Goal: Information Seeking & Learning: Learn about a topic

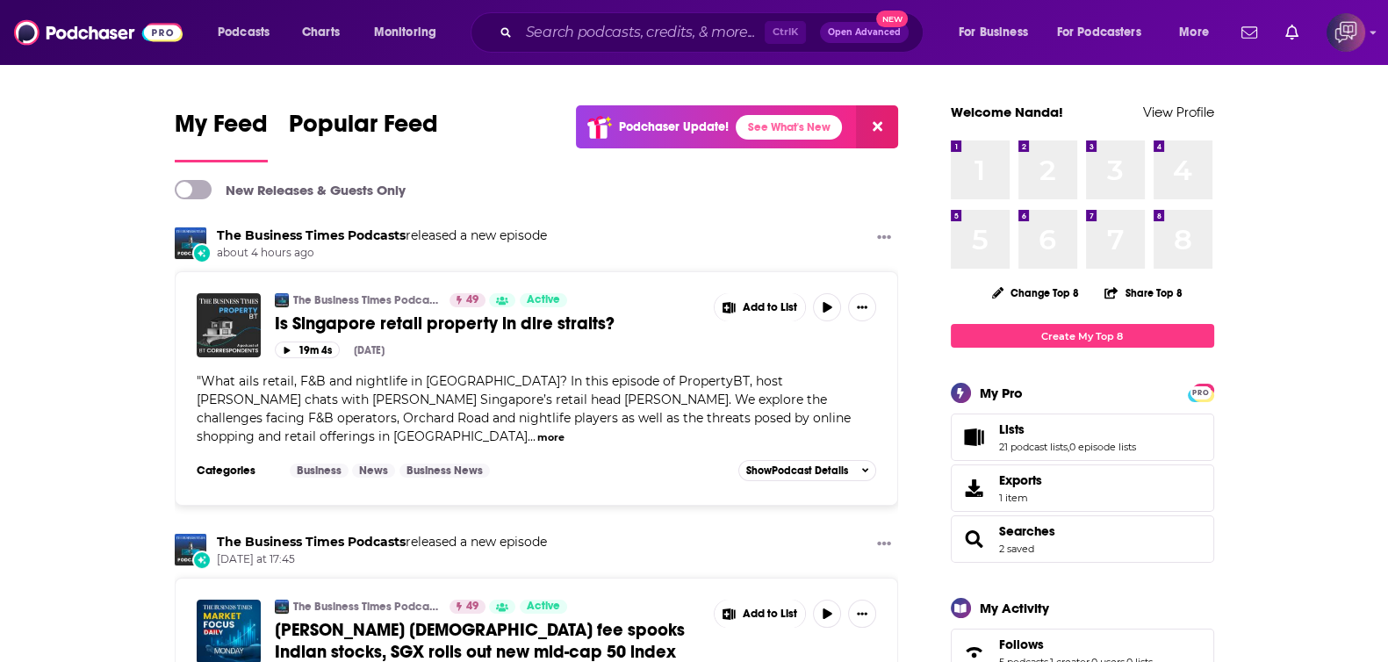
click at [731, 9] on div "Podcasts Charts Monitoring Ctrl K Open Advanced New For Business For Podcasters…" at bounding box center [694, 32] width 1388 height 65
click at [712, 31] on input "Search podcasts, credits, & more..." at bounding box center [642, 32] width 246 height 28
paste input "mind love"
type input "mind love"
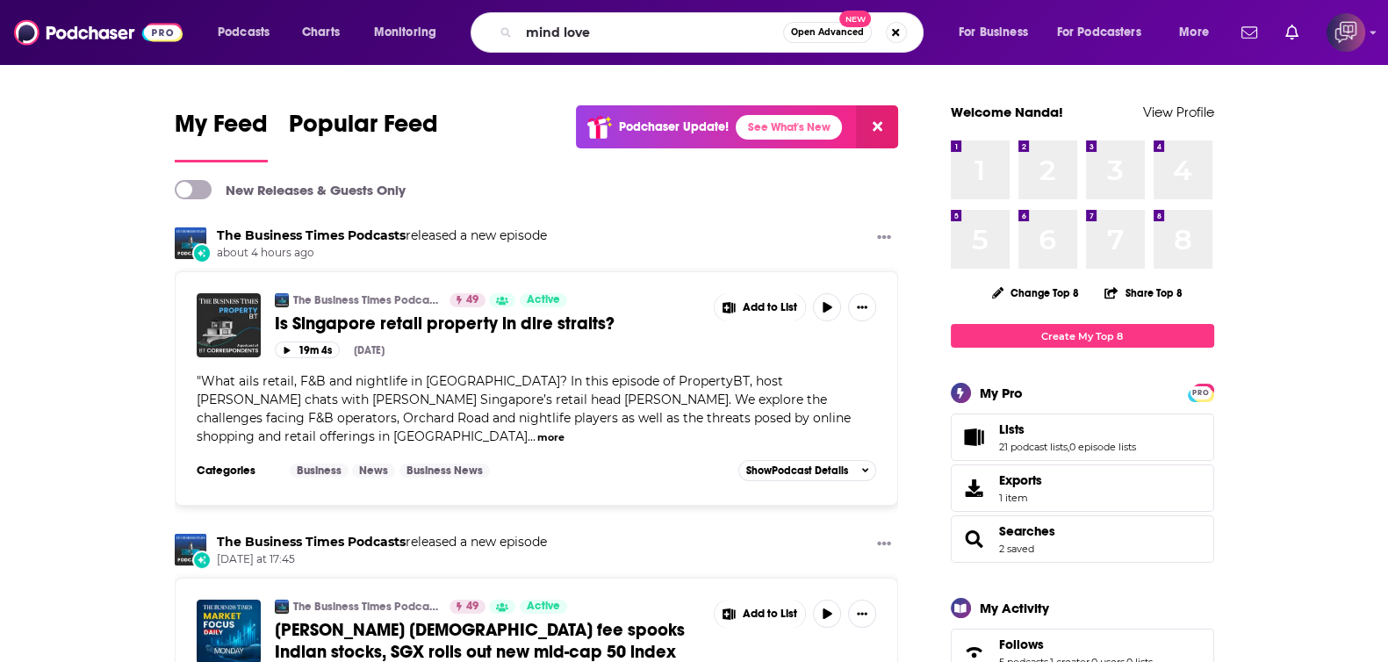
click at [804, 38] on button "Open Advanced New" at bounding box center [827, 32] width 89 height 21
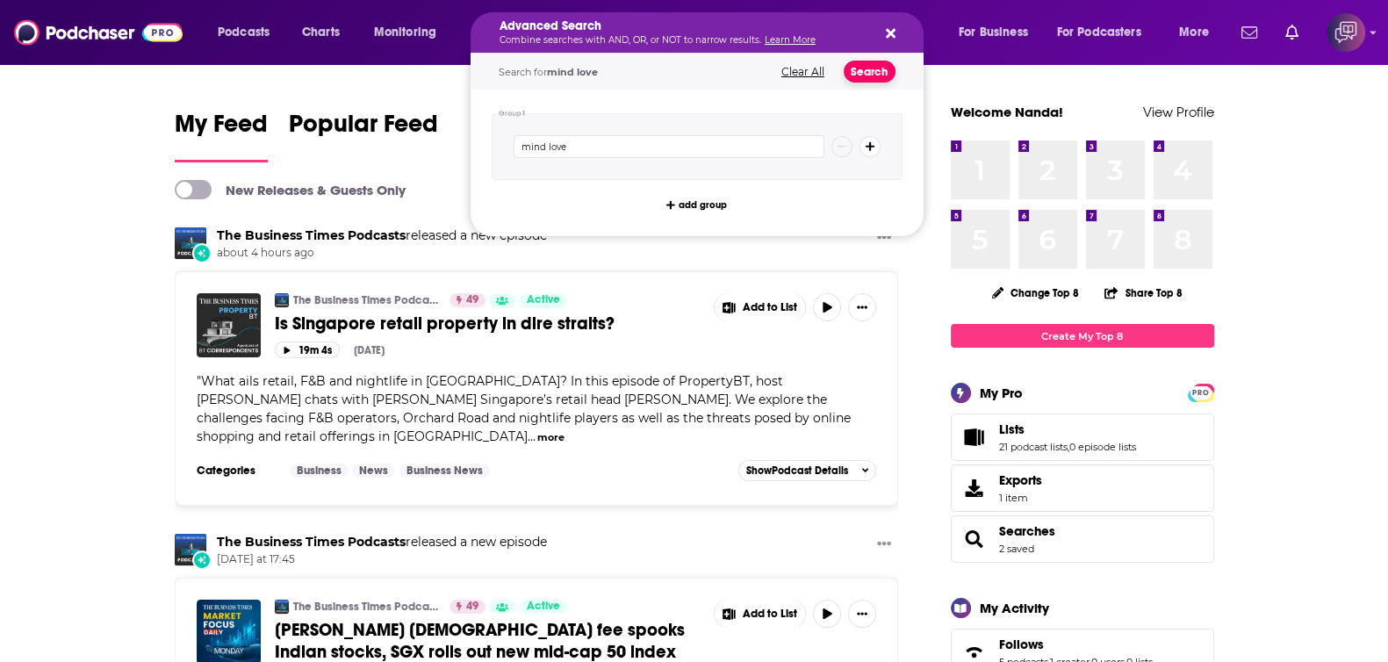
click at [873, 68] on button "Search" at bounding box center [870, 72] width 52 height 22
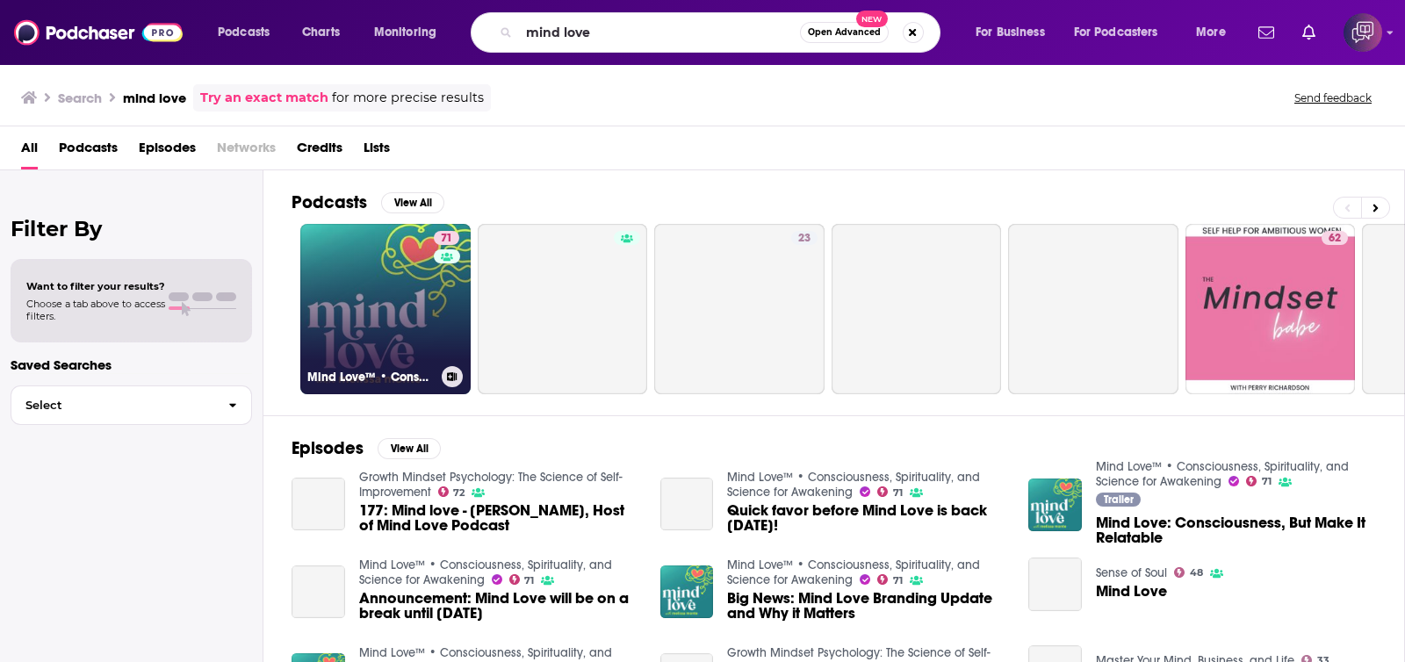
click at [370, 307] on link "71 Mind Love™ • Consciousness, Spirituality, and Science for Awakening" at bounding box center [385, 309] width 170 height 170
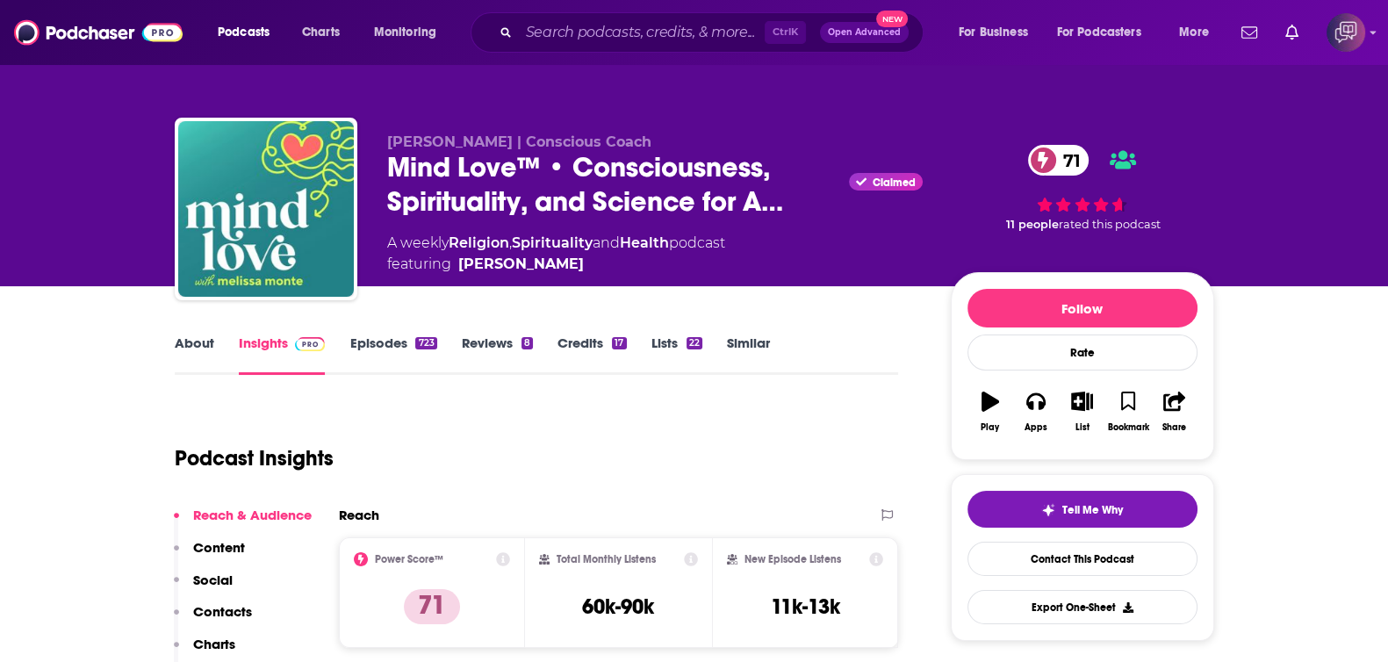
scroll to position [329, 0]
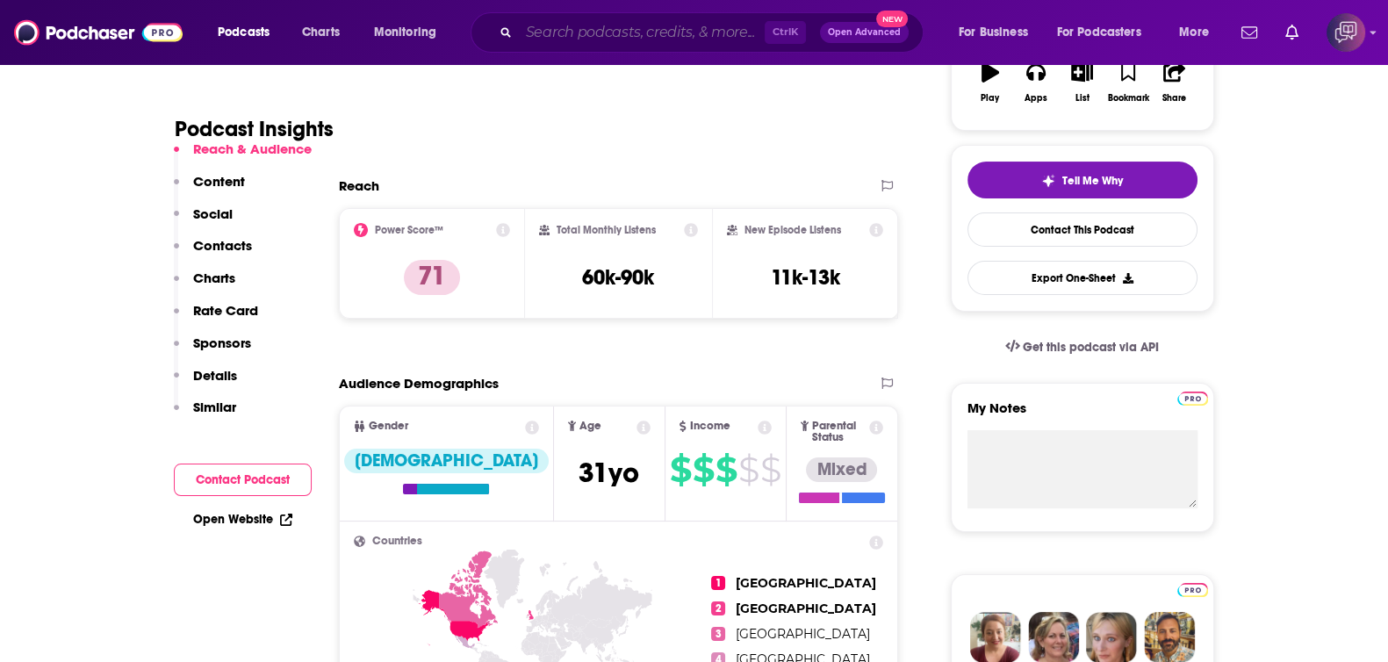
click at [638, 29] on input "Search podcasts, credits, & more..." at bounding box center [642, 32] width 246 height 28
paste input "SaaS Simplified Podcast"
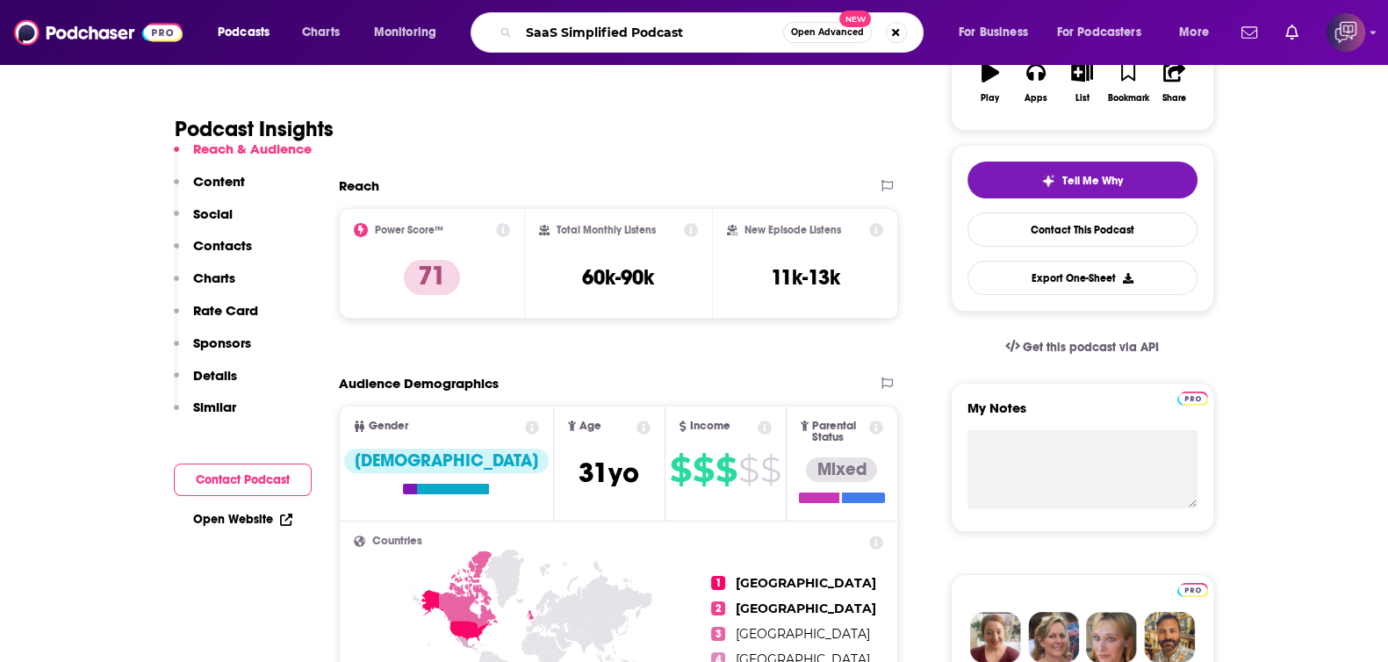
type input "SaaS Simplified Podcast"
click at [830, 37] on button "Open Advanced New" at bounding box center [827, 32] width 89 height 21
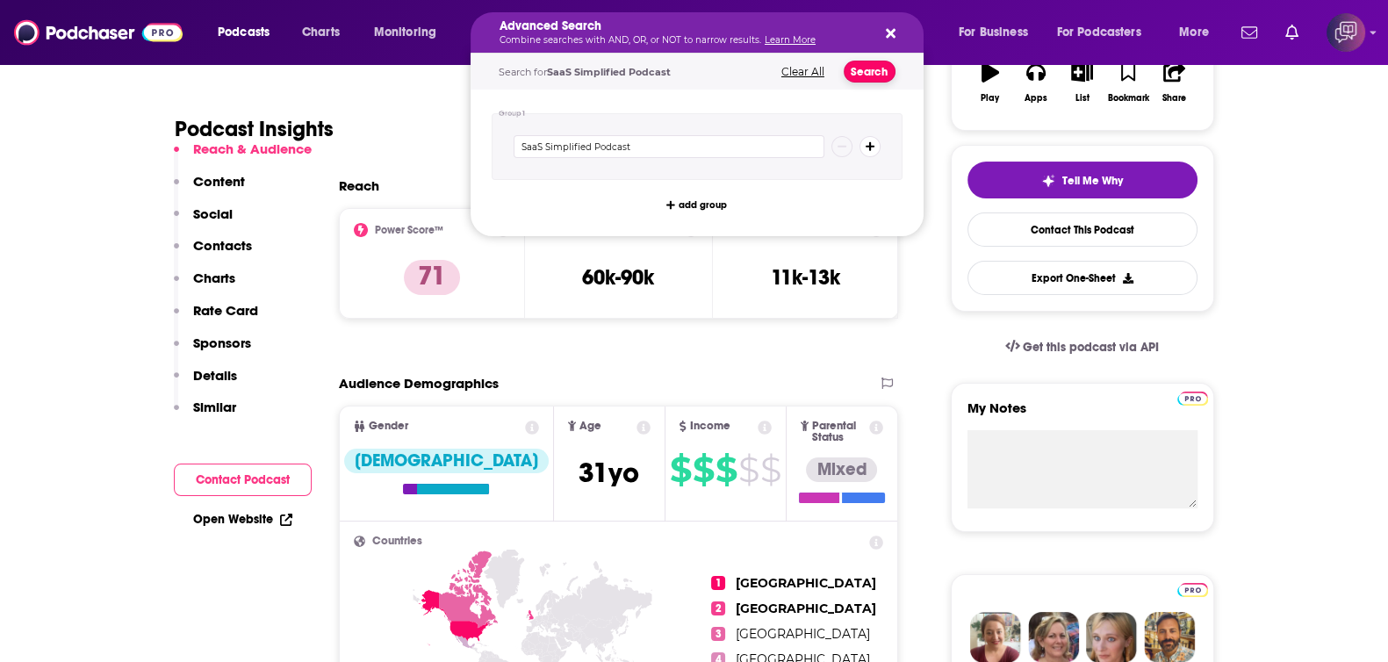
click at [864, 75] on button "Search" at bounding box center [870, 72] width 52 height 22
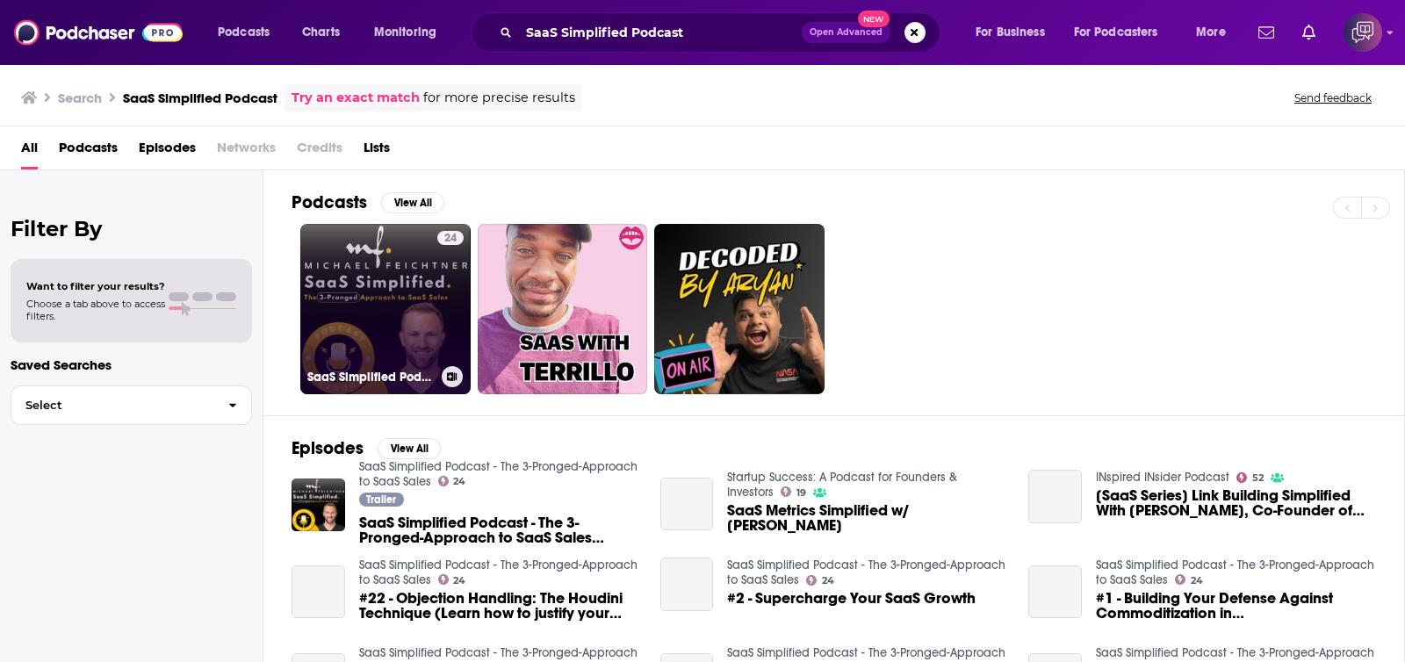
click at [386, 306] on link "24 SaaS Simplified Podcast - The 3-Pronged-Approach to SaaS Sales" at bounding box center [385, 309] width 170 height 170
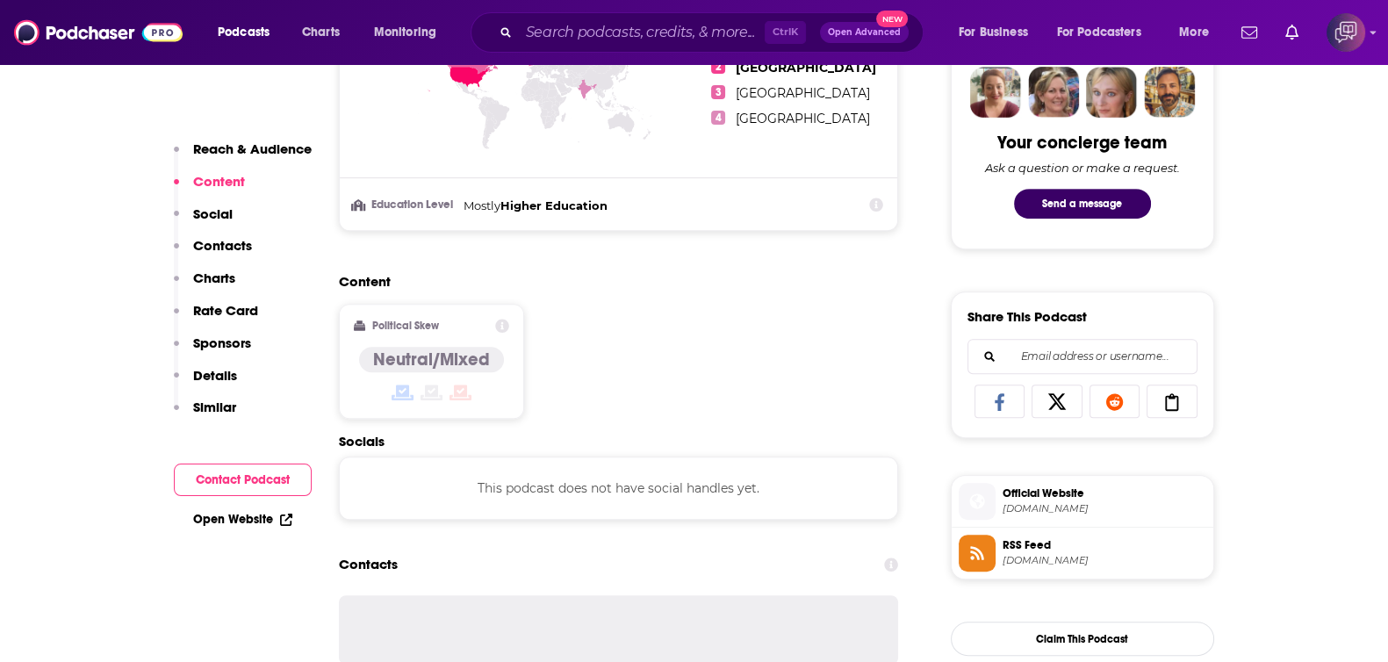
scroll to position [877, 0]
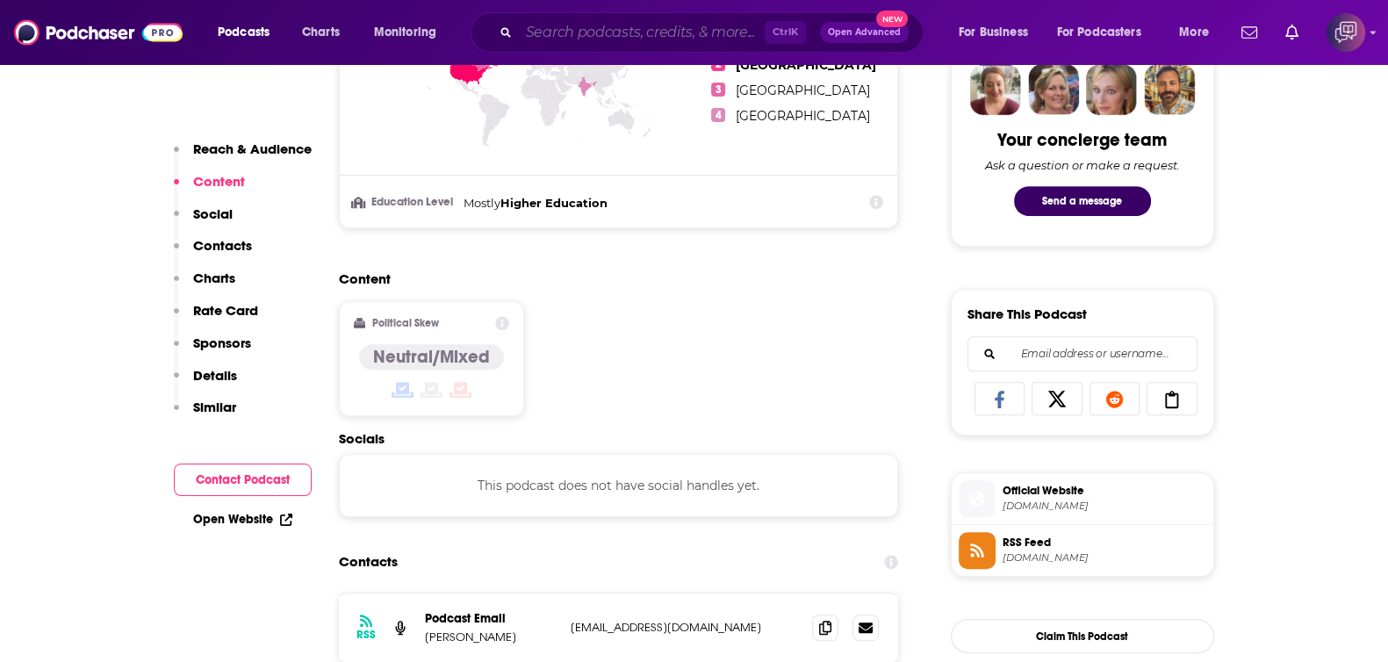
click at [644, 29] on input "Search podcasts, credits, & more..." at bounding box center [642, 32] width 246 height 28
paste input "The BOLD Business Podcast"
type input "The BOLD Business Podcast"
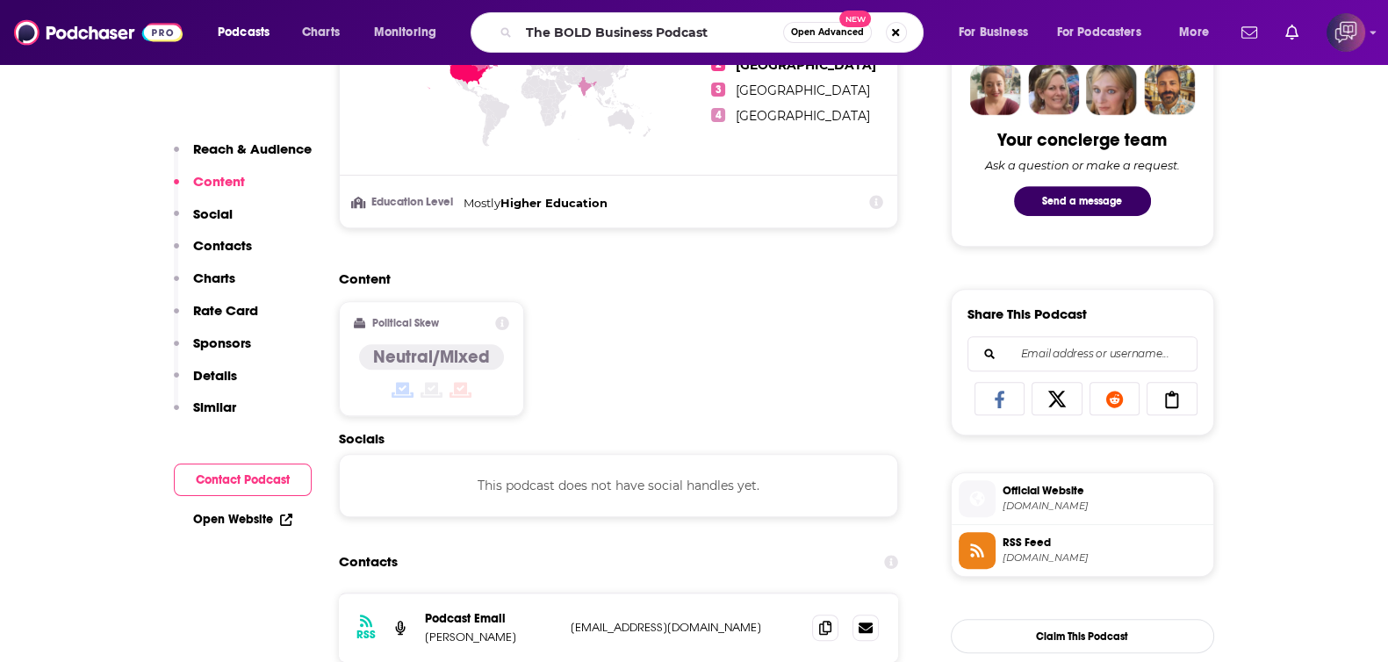
click at [836, 33] on span "Open Advanced" at bounding box center [827, 32] width 73 height 9
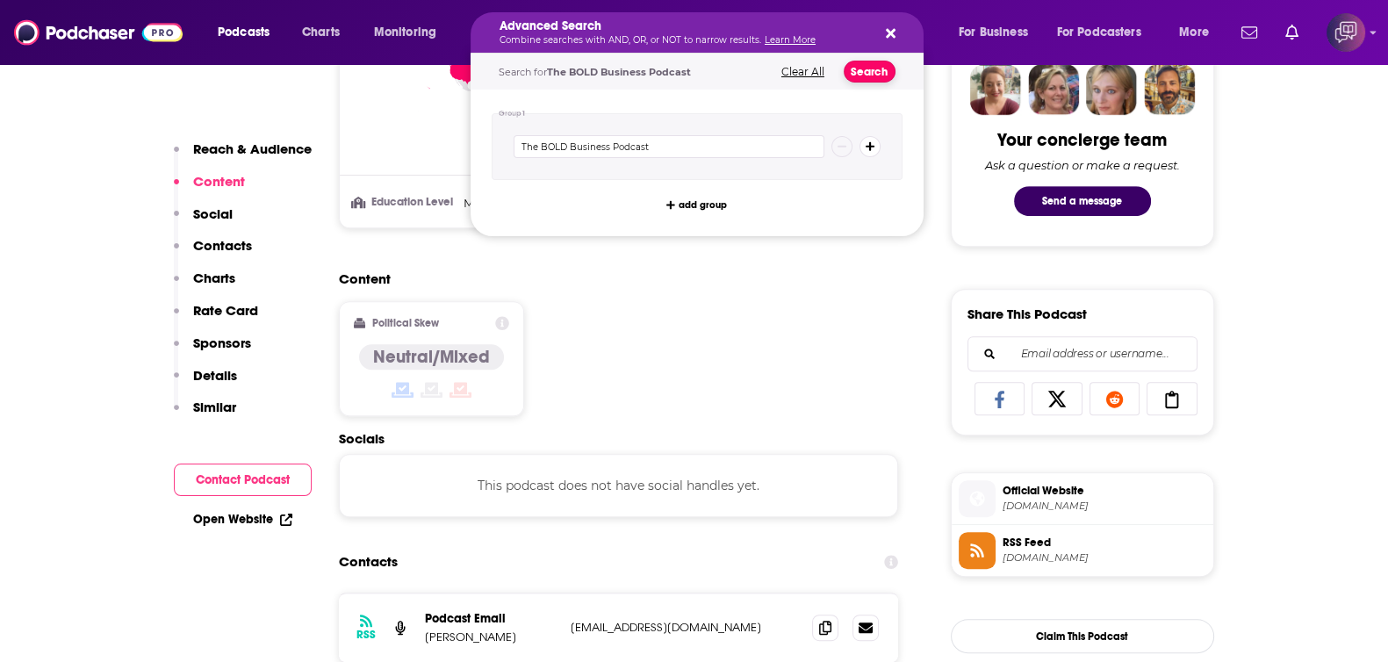
click at [884, 69] on button "Search" at bounding box center [870, 72] width 52 height 22
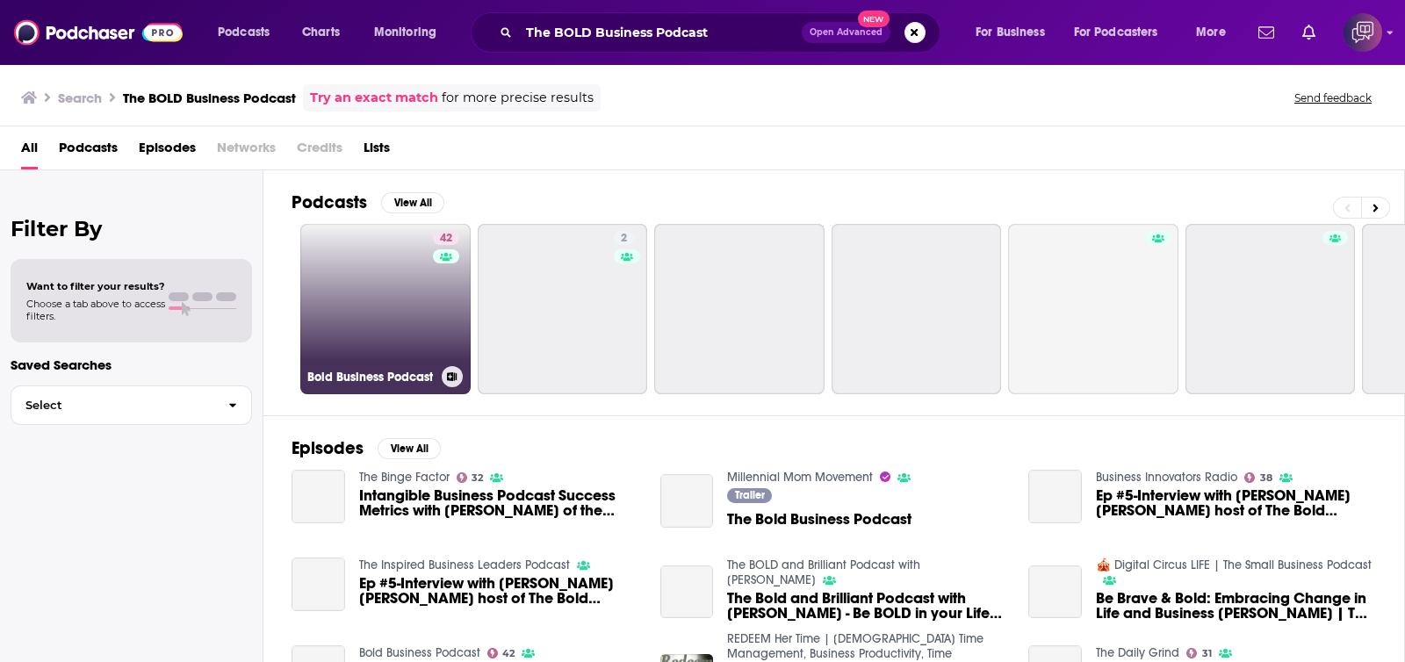
click at [383, 309] on link "42 Bold Business Podcast" at bounding box center [385, 309] width 170 height 170
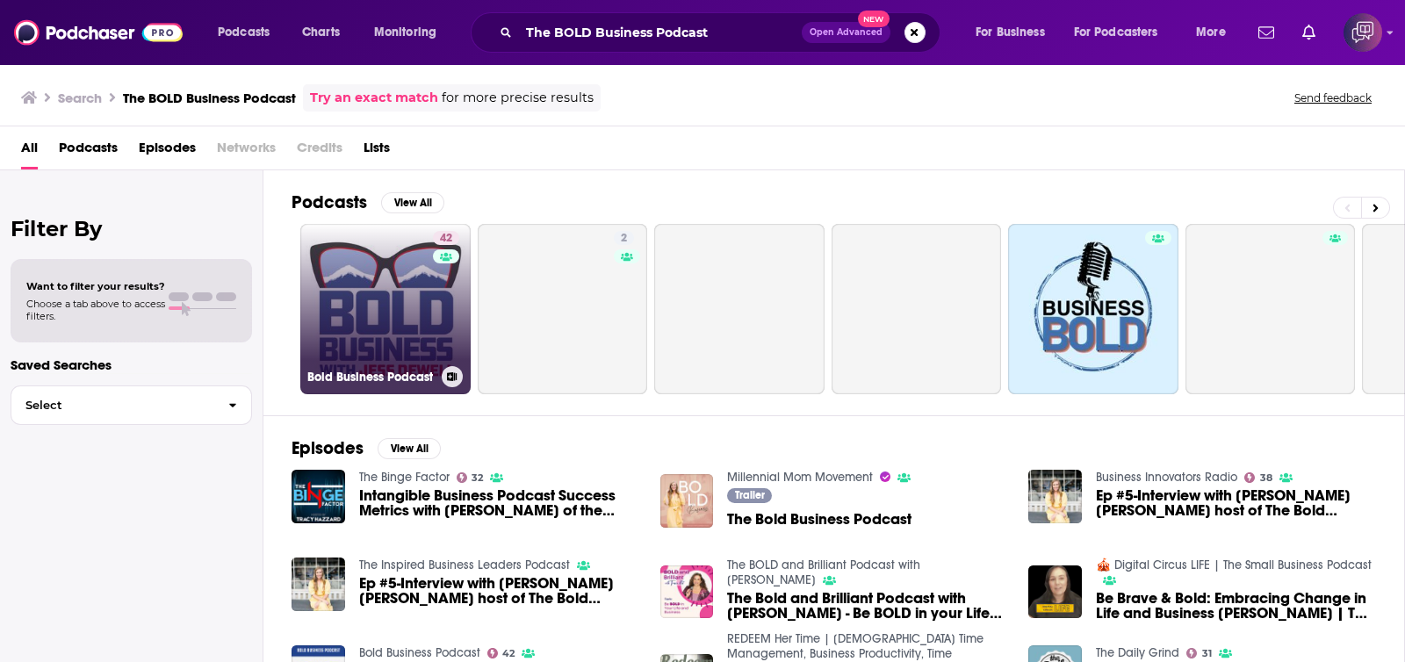
click at [434, 299] on div "42" at bounding box center [448, 298] width 31 height 135
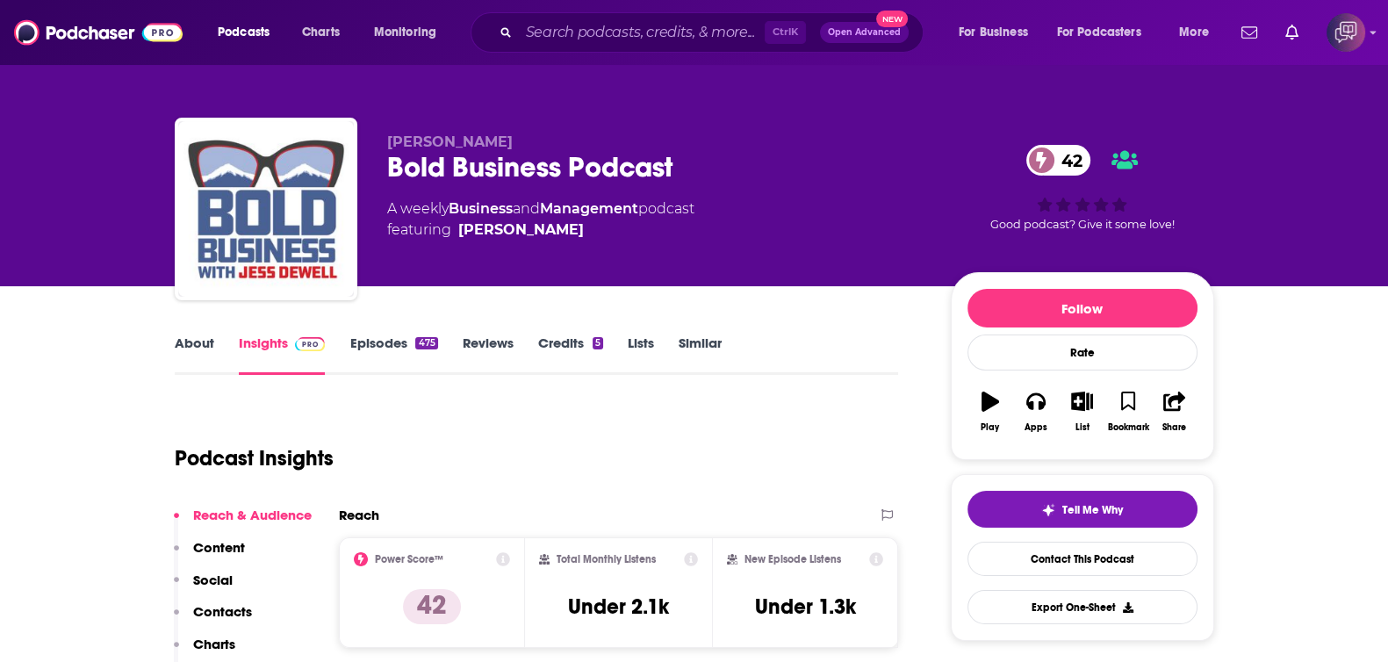
click at [202, 340] on link "About" at bounding box center [195, 354] width 40 height 40
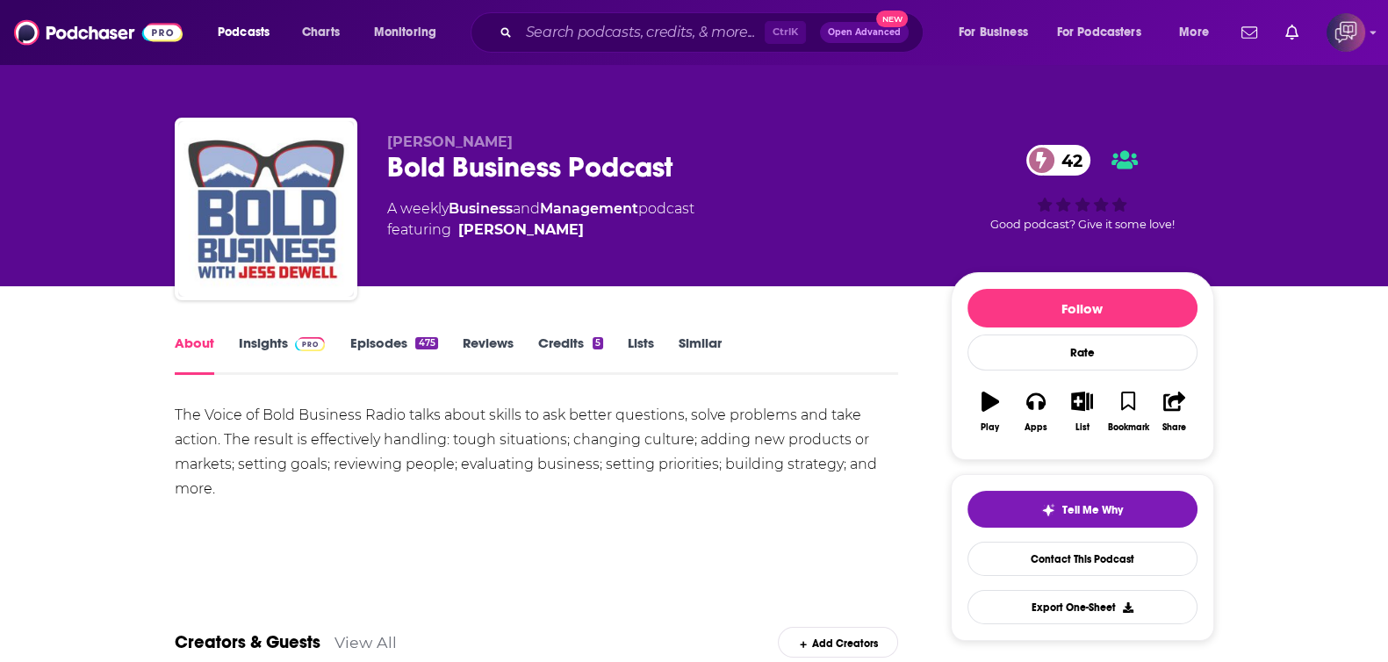
click at [245, 348] on link "Insights" at bounding box center [282, 354] width 87 height 40
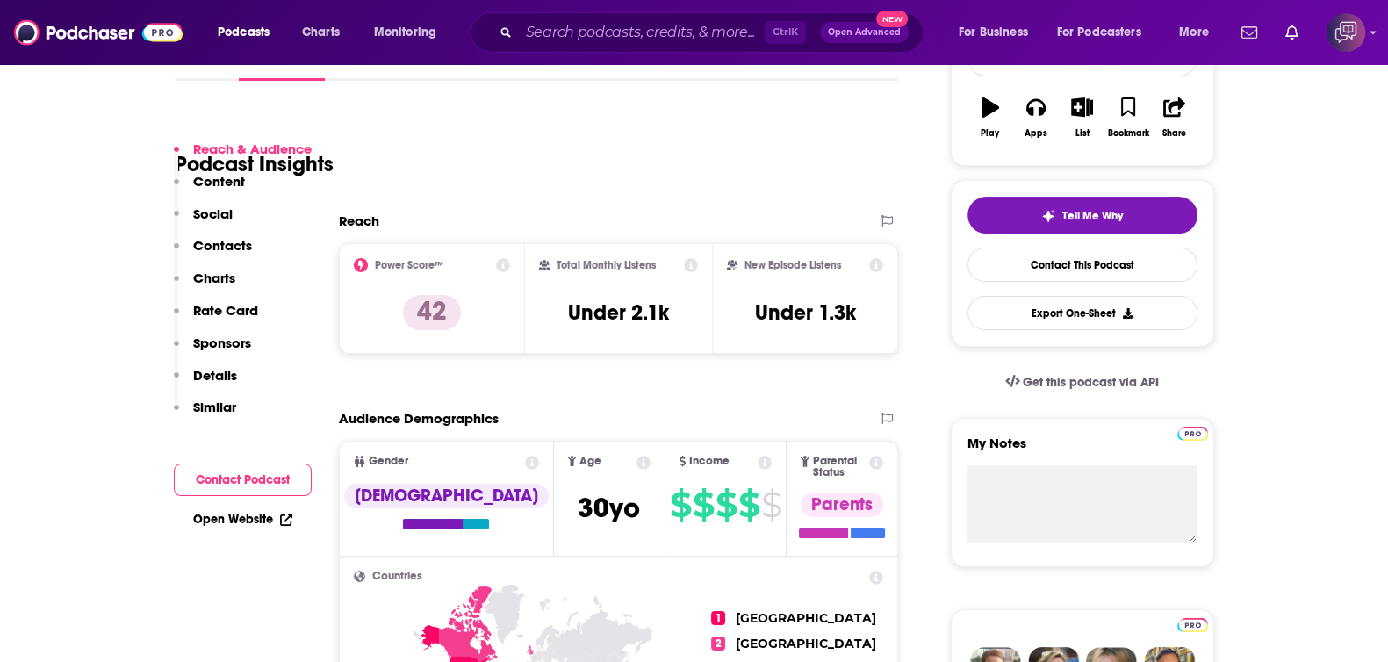
scroll to position [329, 0]
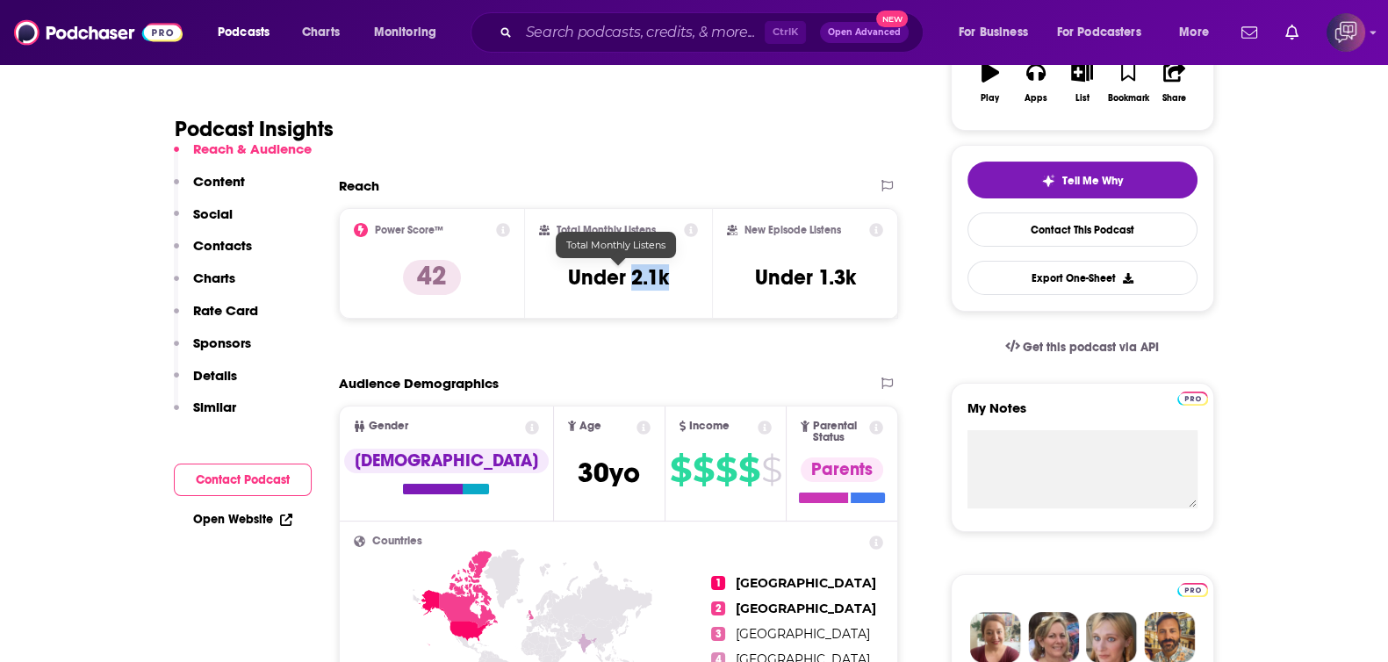
drag, startPoint x: 633, startPoint y: 271, endPoint x: 674, endPoint y: 274, distance: 41.3
click at [674, 274] on div "Total Monthly Listens Under 2.1k" at bounding box center [618, 263] width 159 height 81
click at [644, 30] on input "Search podcasts, credits, & more..." at bounding box center [642, 32] width 246 height 28
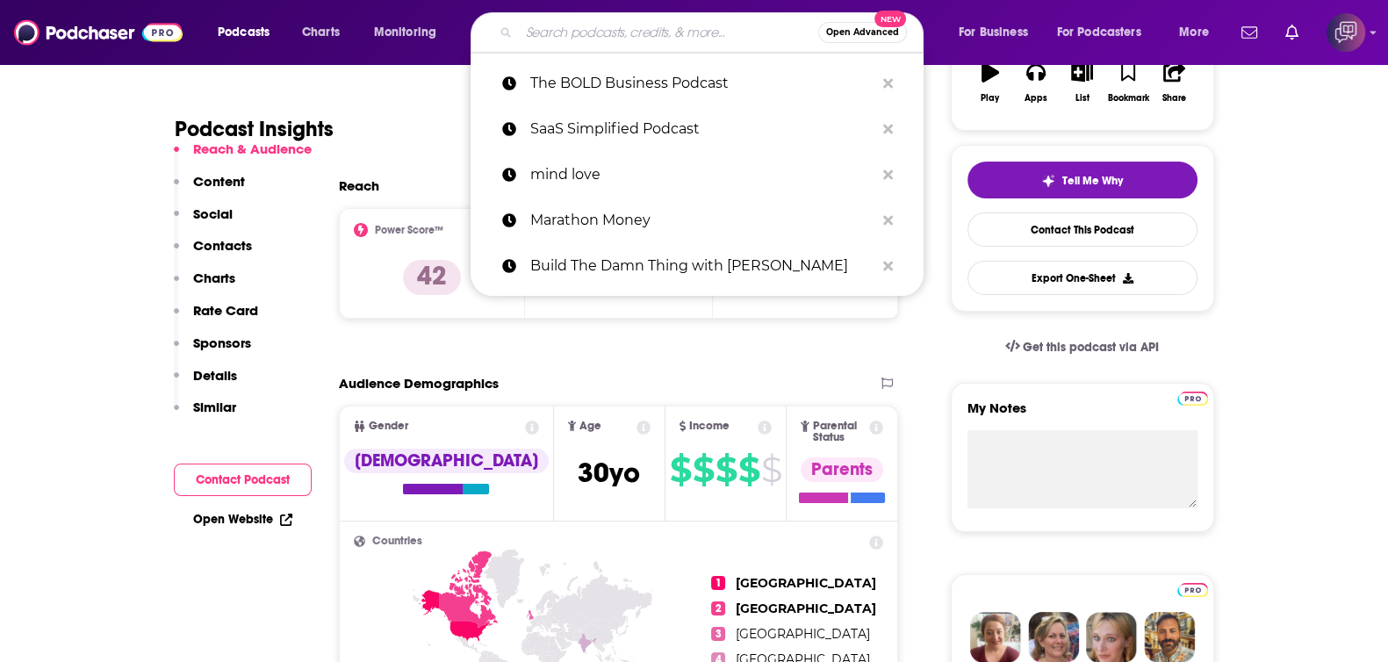
paste input "mind love"
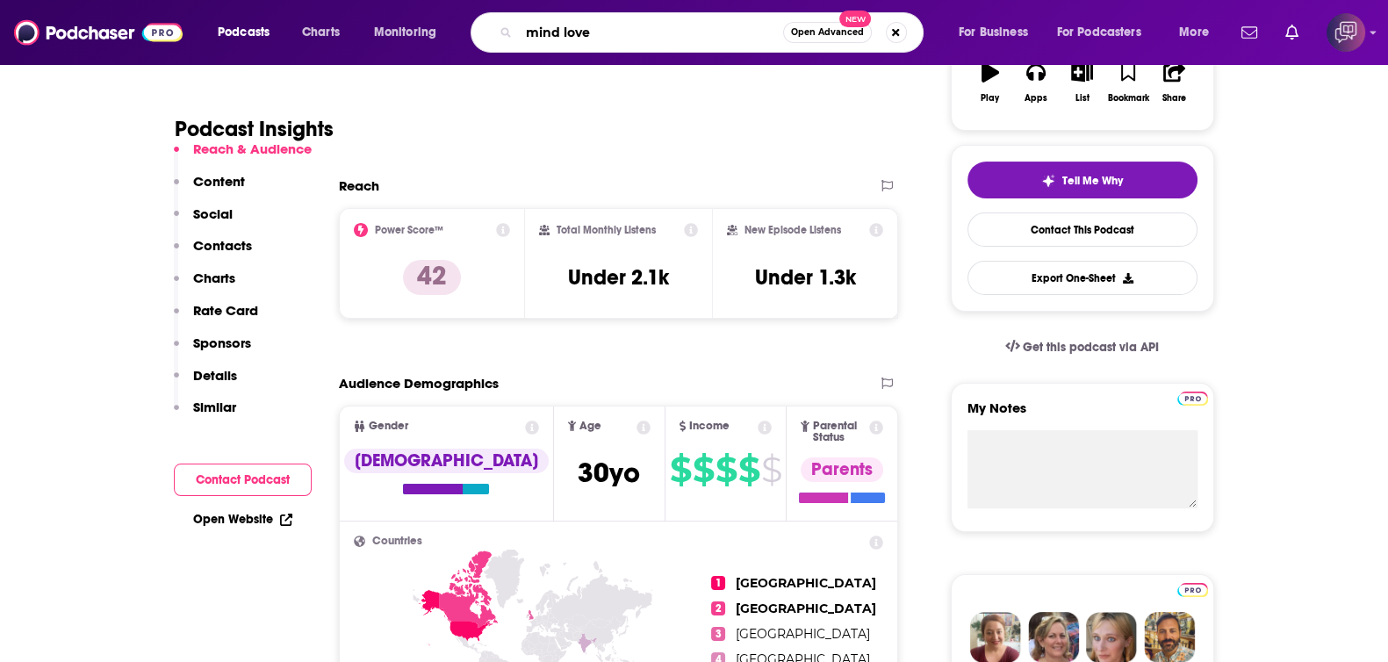
type input "mind love"
click at [827, 37] on button "Open Advanced New" at bounding box center [827, 32] width 89 height 21
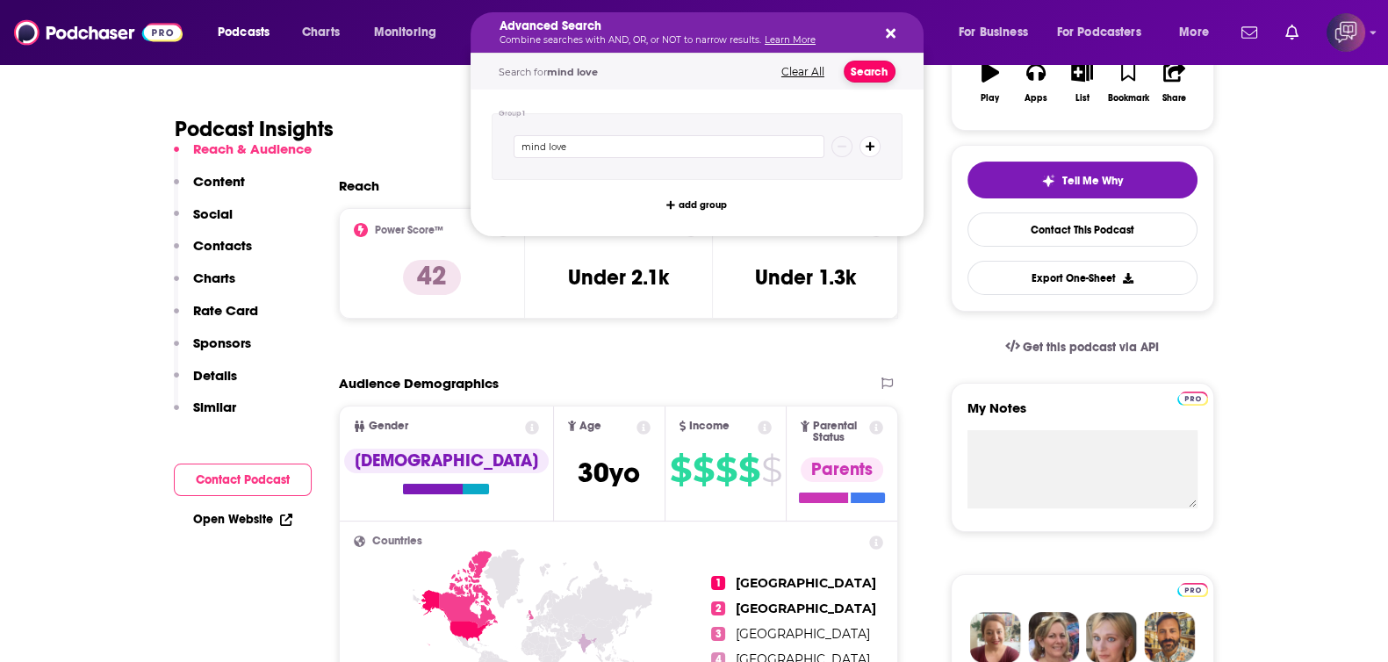
click at [877, 74] on button "Search" at bounding box center [870, 72] width 52 height 22
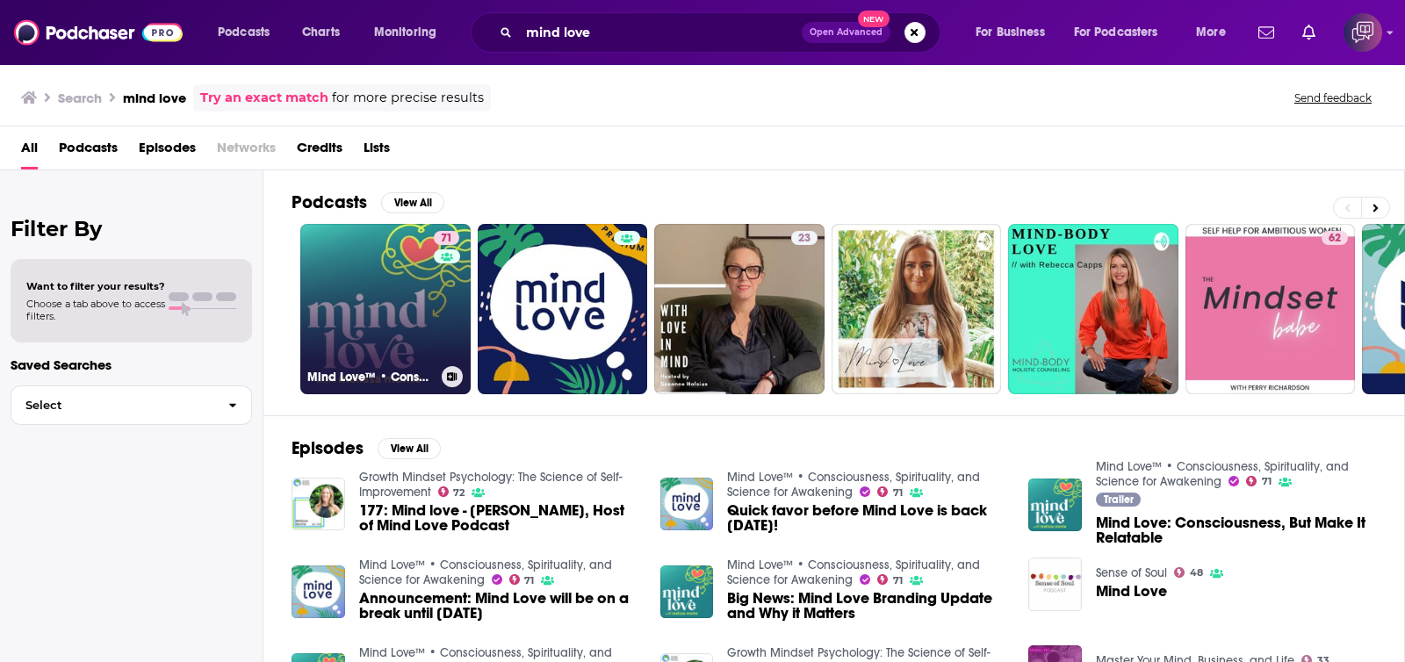
click at [405, 291] on link "71 Mind Love™ • Consciousness, Spirituality, and Science for Awakening" at bounding box center [385, 309] width 170 height 170
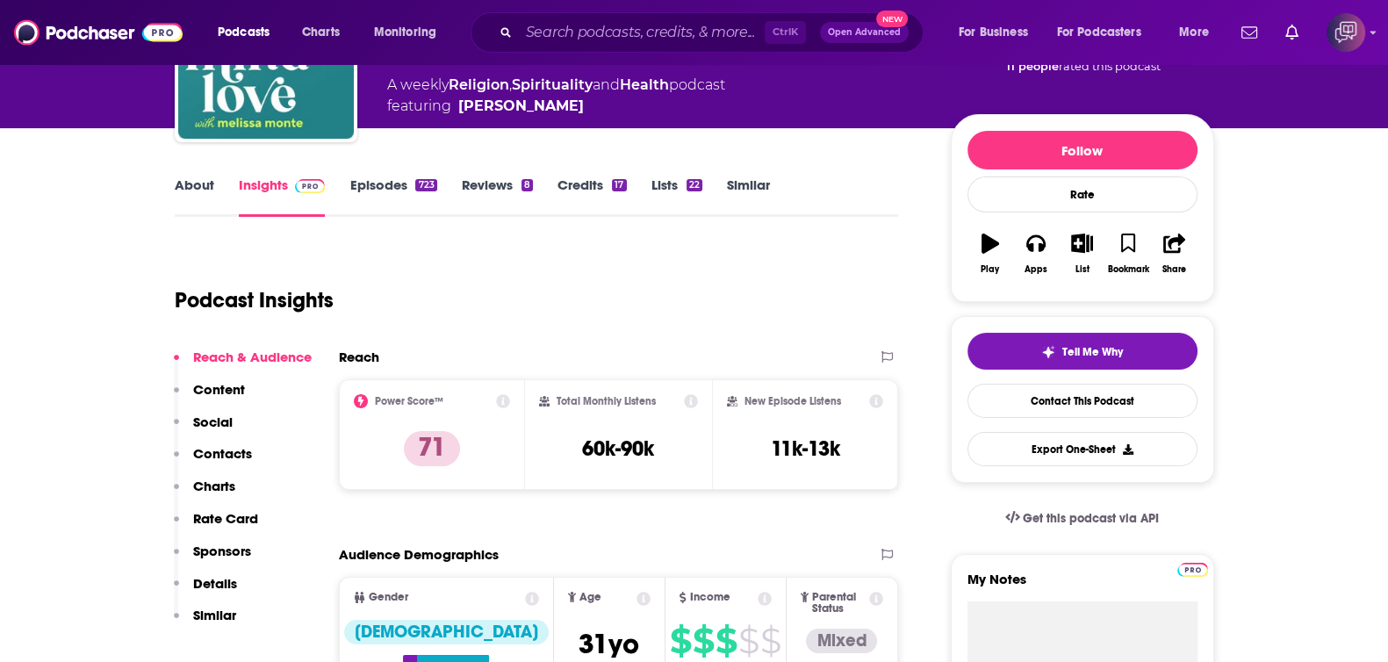
scroll to position [219, 0]
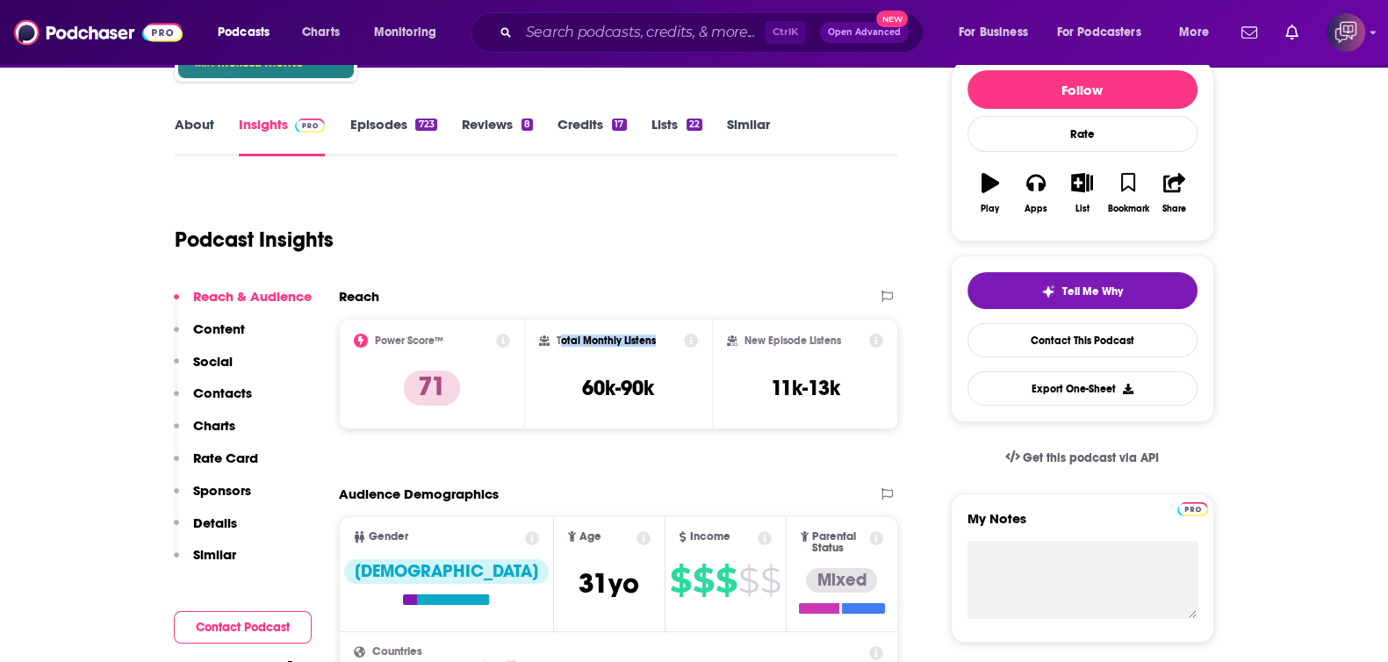
drag, startPoint x: 640, startPoint y: 334, endPoint x: 663, endPoint y: 334, distance: 22.8
click at [663, 334] on div "Total Monthly Listens" at bounding box center [618, 341] width 159 height 14
drag, startPoint x: 636, startPoint y: 383, endPoint x: 661, endPoint y: 383, distance: 24.6
click at [661, 383] on div "Total Monthly Listens 60k-90k" at bounding box center [618, 374] width 159 height 81
drag, startPoint x: 746, startPoint y: 339, endPoint x: 864, endPoint y: 341, distance: 117.7
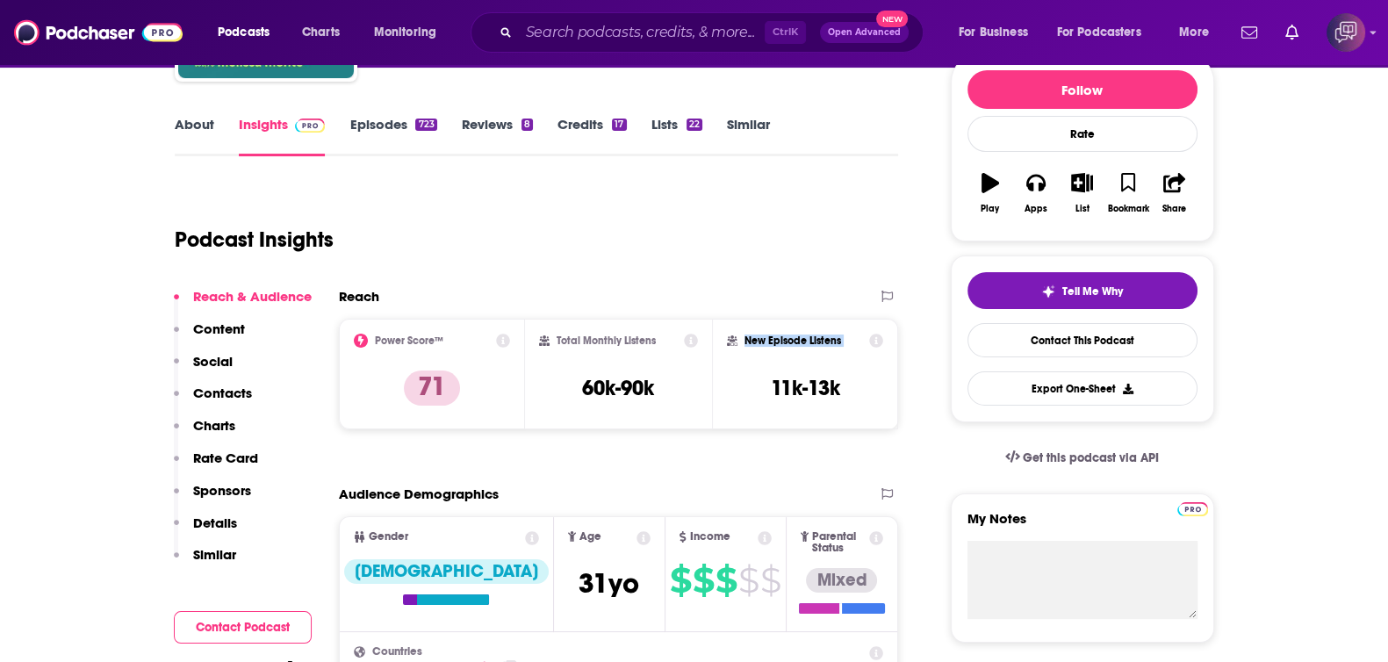
click at [864, 341] on div "New Episode Listens" at bounding box center [805, 341] width 157 height 14
drag, startPoint x: 815, startPoint y: 382, endPoint x: 845, endPoint y: 382, distance: 30.7
click at [845, 382] on div "New Episode Listens 11k-13k" at bounding box center [805, 374] width 157 height 81
drag, startPoint x: 852, startPoint y: 384, endPoint x: 812, endPoint y: 384, distance: 39.5
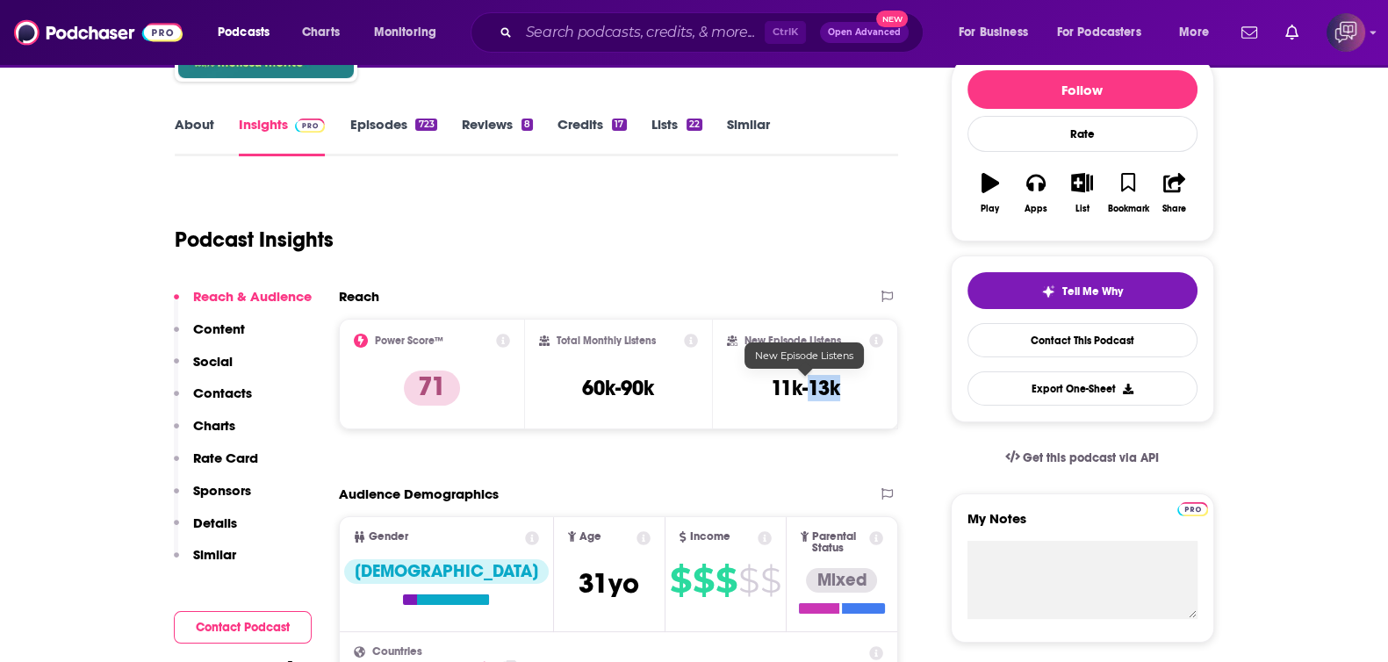
click at [812, 384] on div "New Episode Listens 11k-13k" at bounding box center [805, 374] width 157 height 81
copy h3 "13k"
click at [615, 34] on input "Search podcasts, credits, & more..." at bounding box center [642, 32] width 246 height 28
paste input "Spirit Sisters"
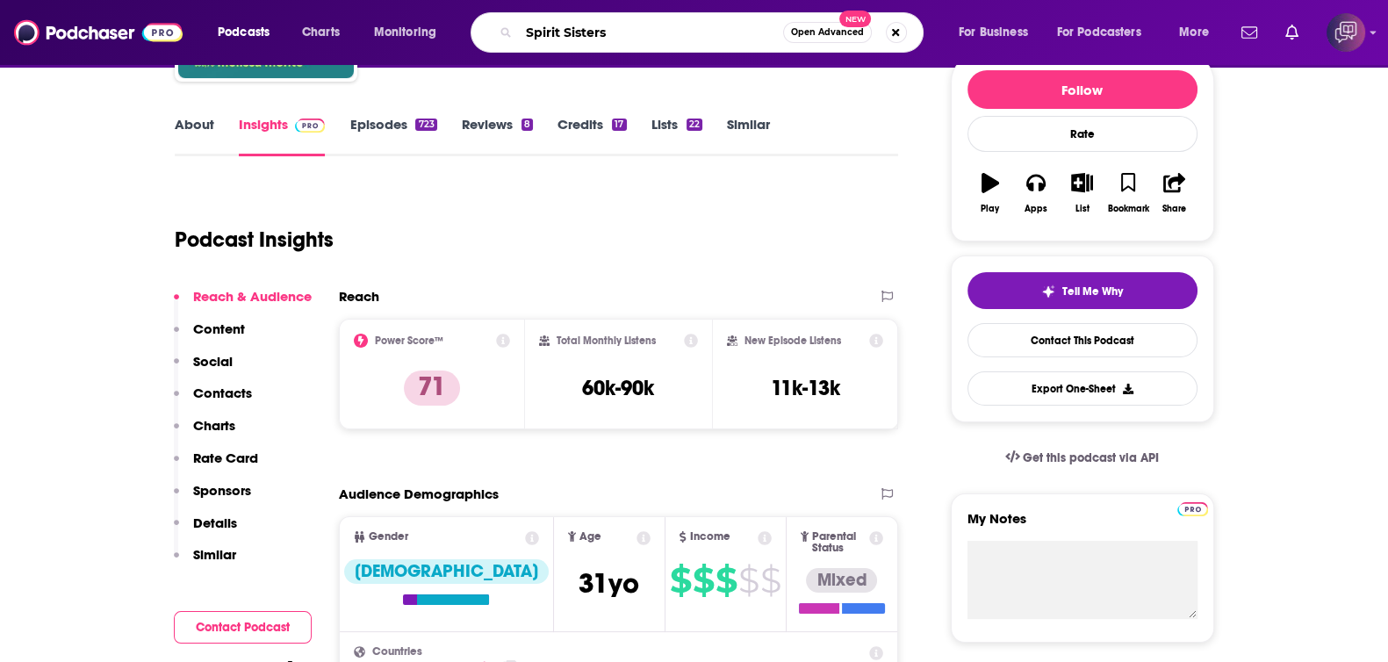
type input "Spirit Sisters"
click at [809, 40] on button "Open Advanced New" at bounding box center [827, 32] width 89 height 21
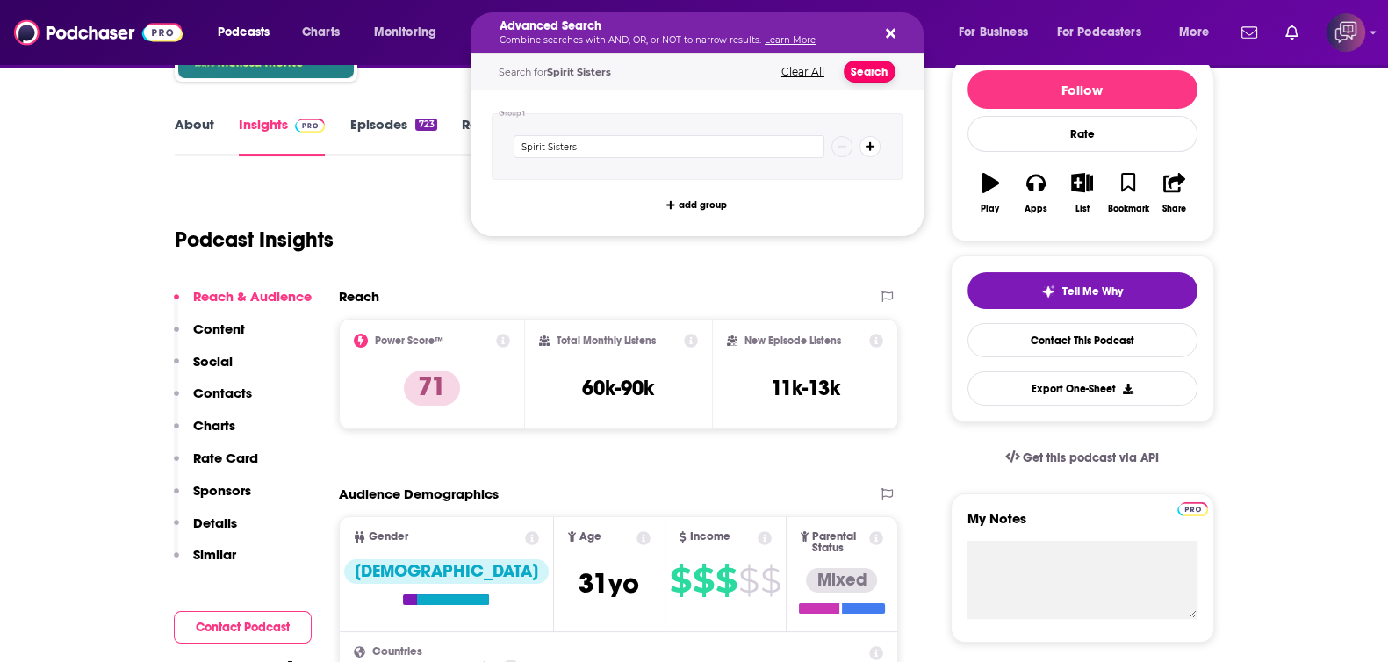
click at [863, 71] on button "Search" at bounding box center [870, 72] width 52 height 22
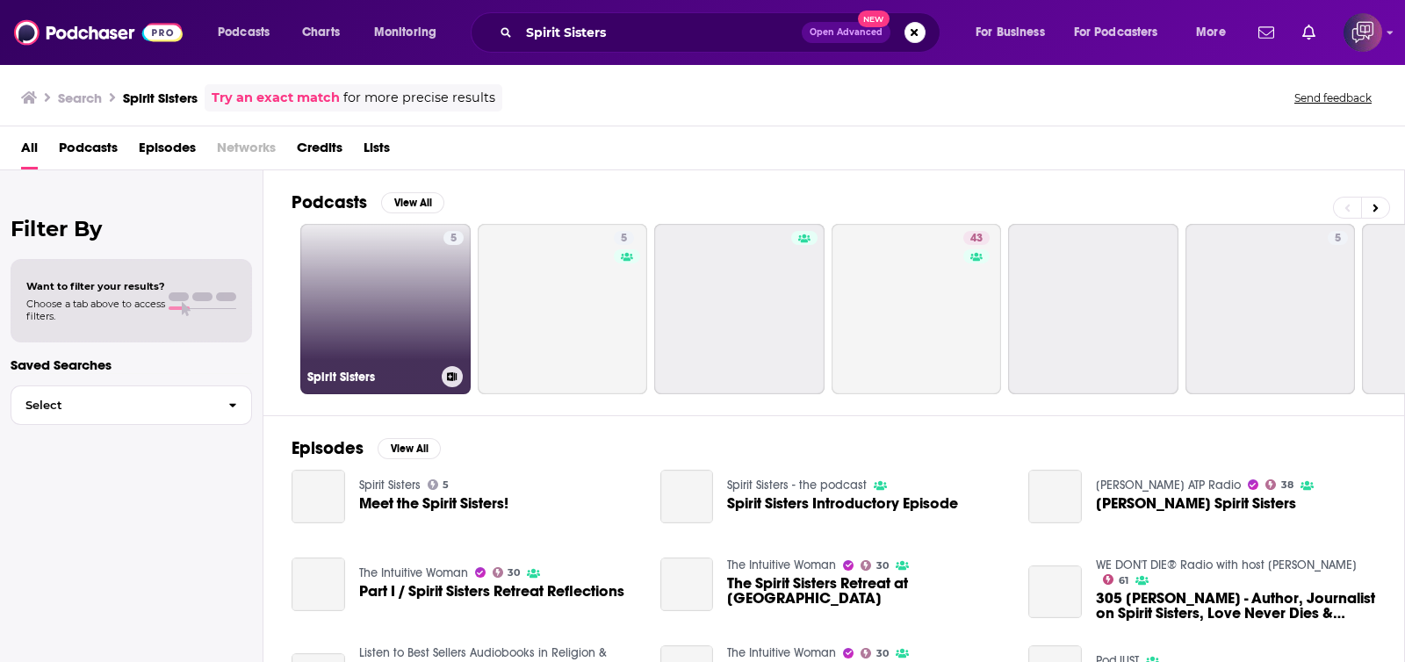
click at [395, 318] on link "5 Spirit Sisters" at bounding box center [385, 309] width 170 height 170
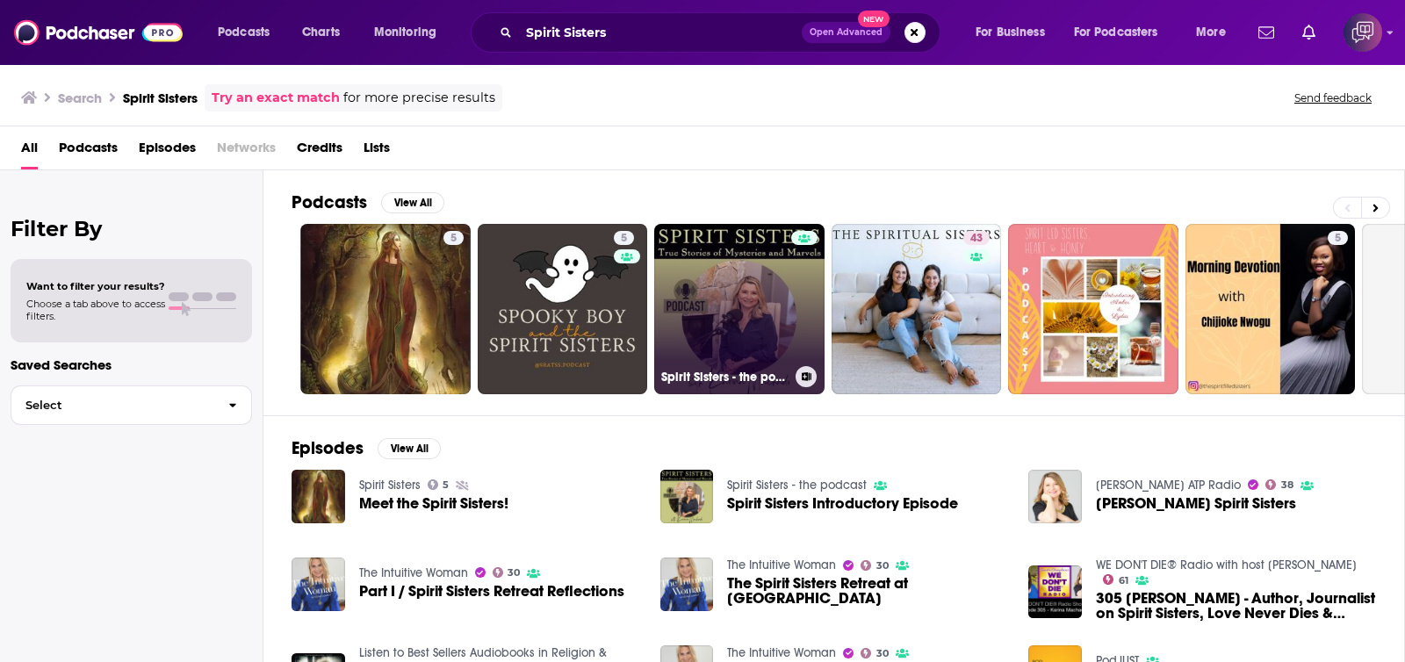
click at [774, 303] on link "Spirit Sisters - the podcast" at bounding box center [739, 309] width 170 height 170
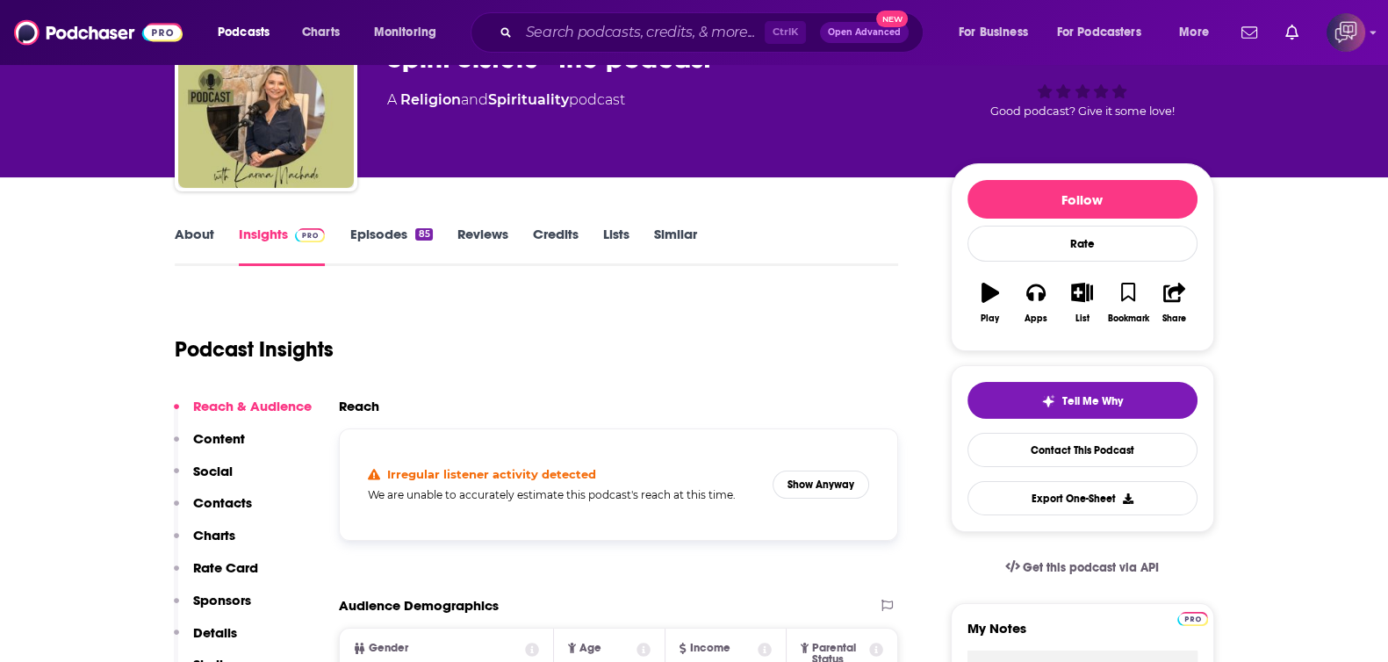
scroll to position [219, 0]
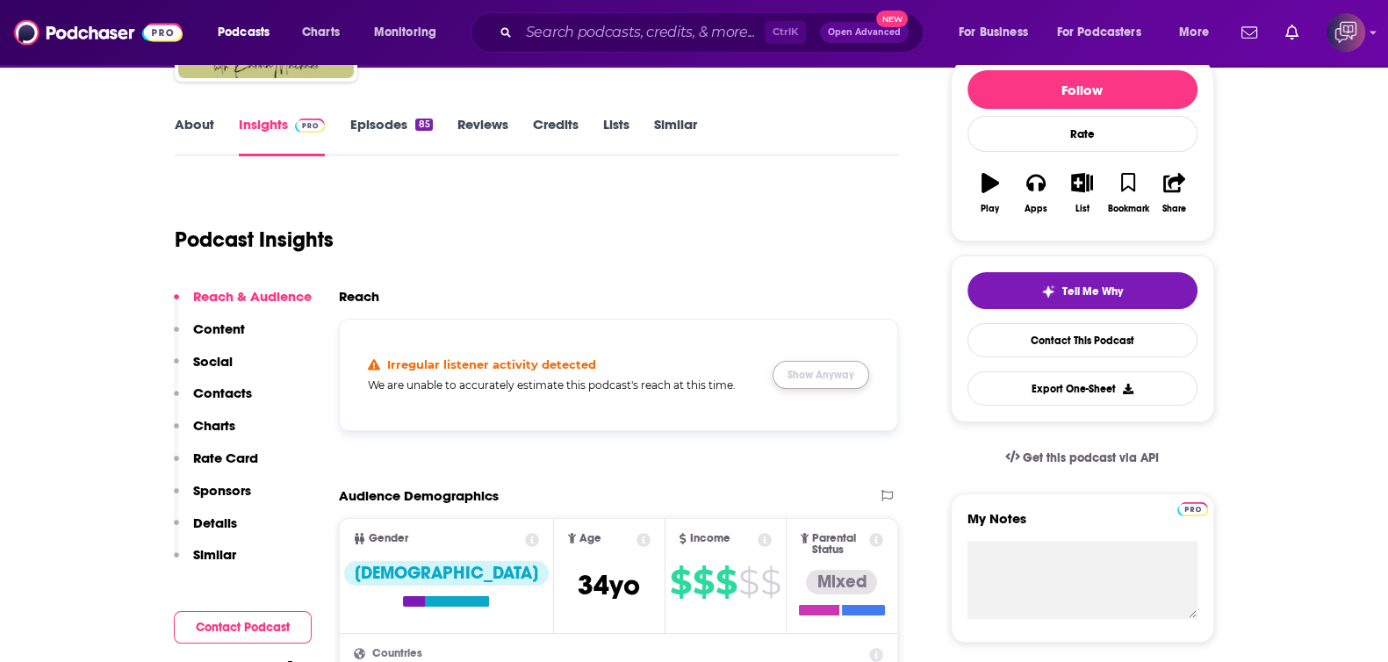
click at [813, 379] on button "Show Anyway" at bounding box center [821, 375] width 97 height 28
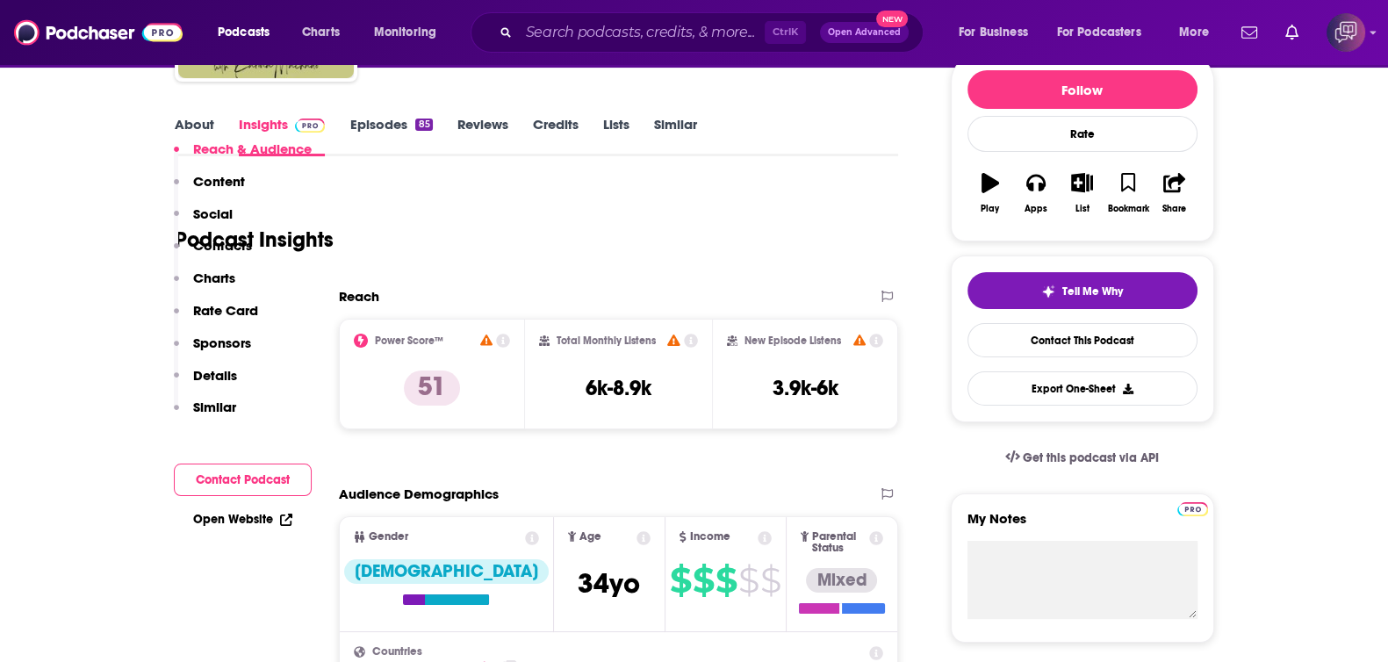
scroll to position [438, 0]
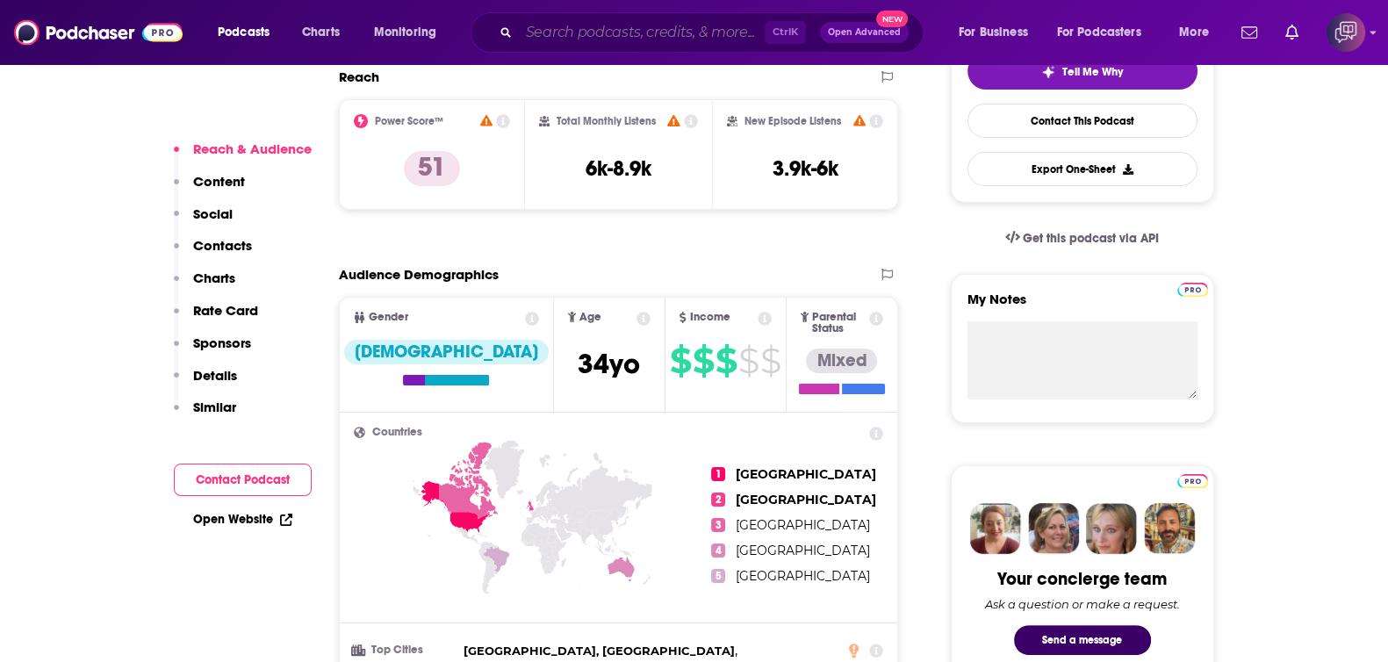
click at [636, 41] on input "Search podcasts, credits, & more..." at bounding box center [642, 32] width 246 height 28
paste input "The Global Gambit"
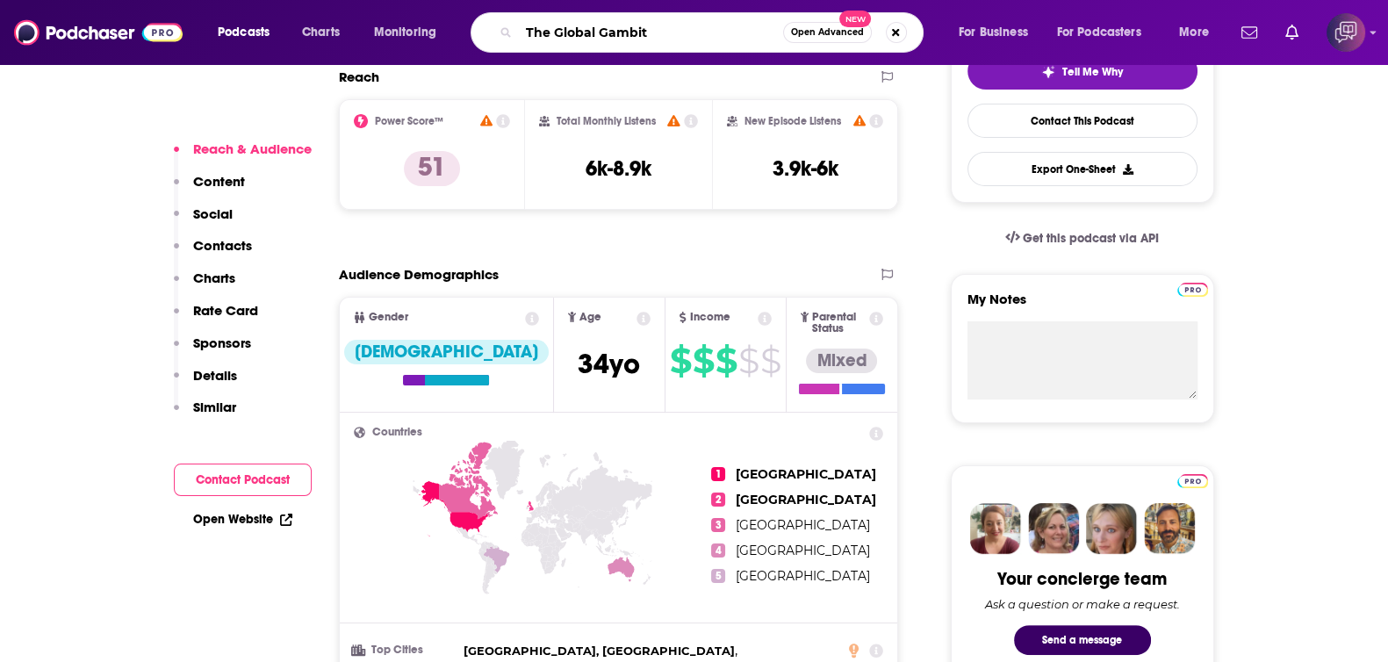
type input "The Global Gambit"
click at [816, 33] on span "Open Advanced" at bounding box center [827, 32] width 73 height 9
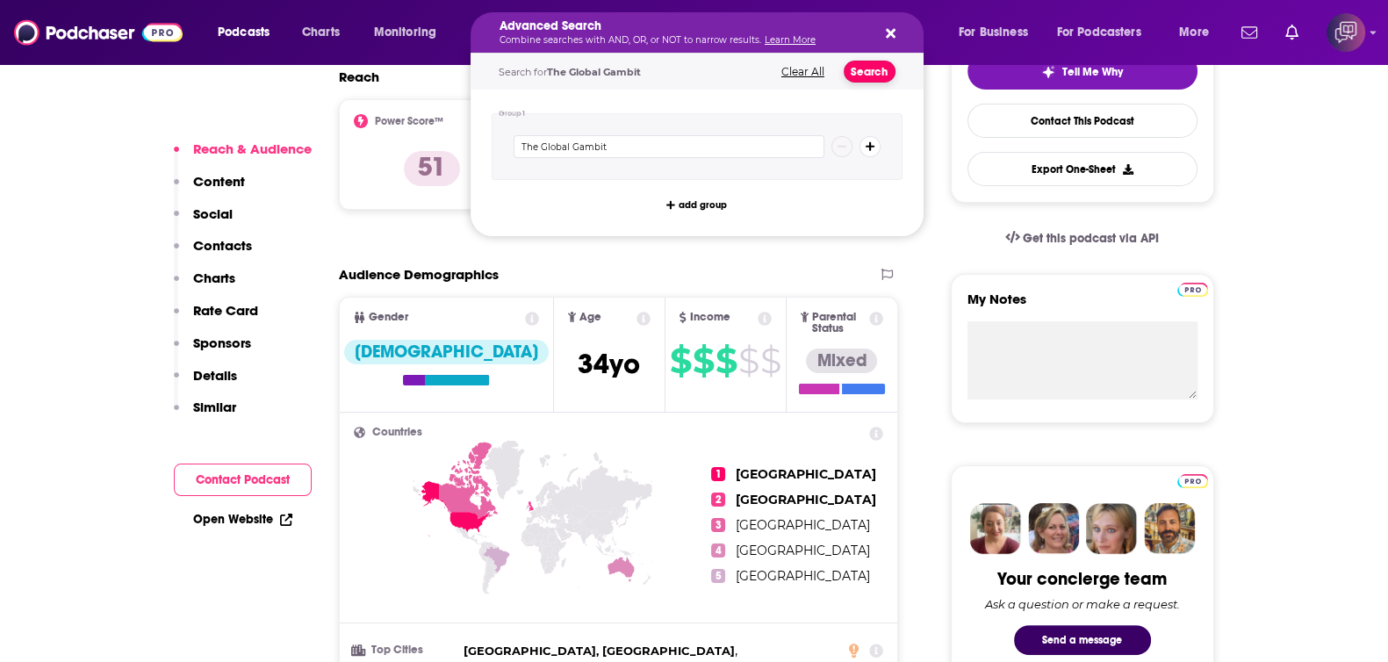
click at [867, 75] on button "Search" at bounding box center [870, 72] width 52 height 22
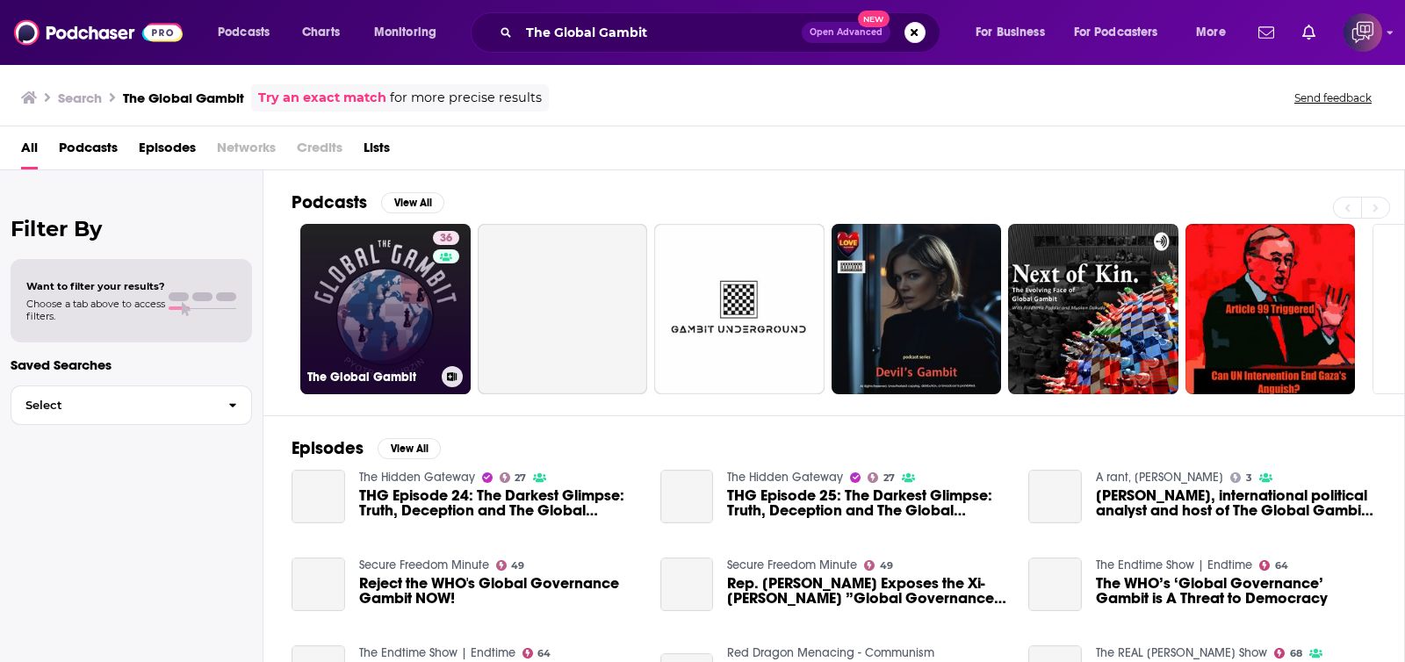
click at [372, 336] on link "36 The Global Gambit" at bounding box center [385, 309] width 170 height 170
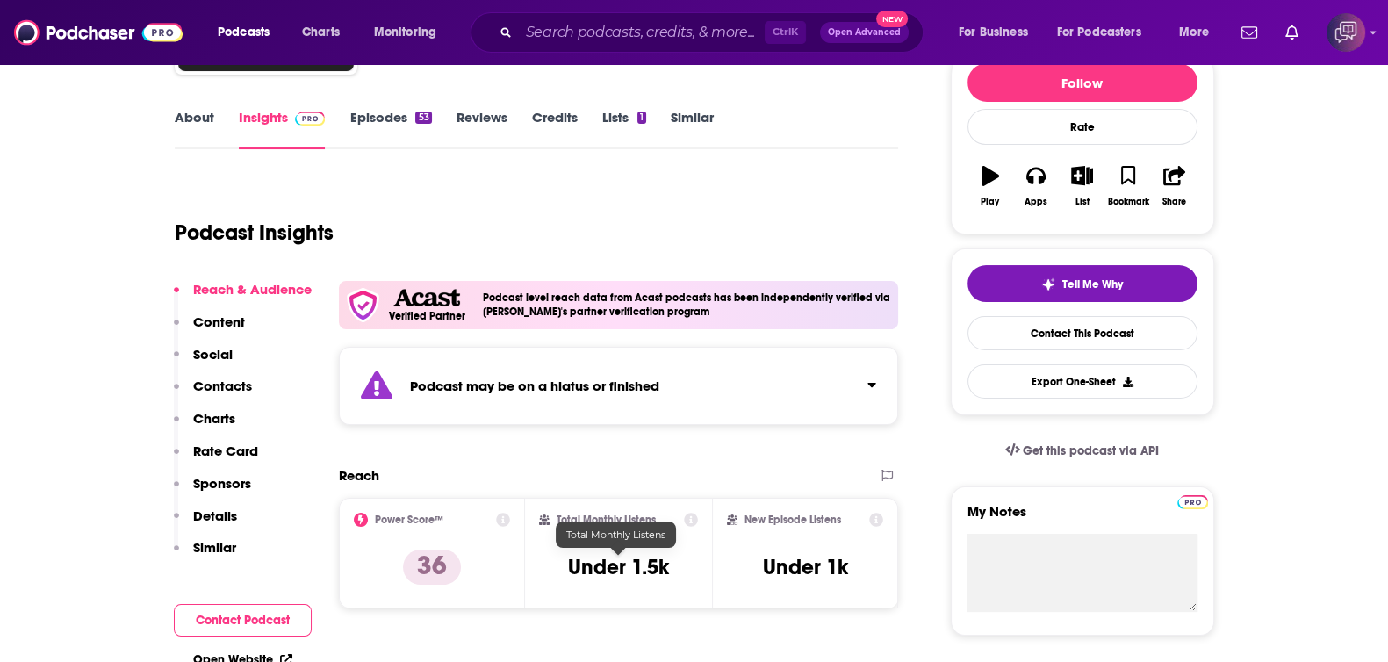
scroll to position [219, 0]
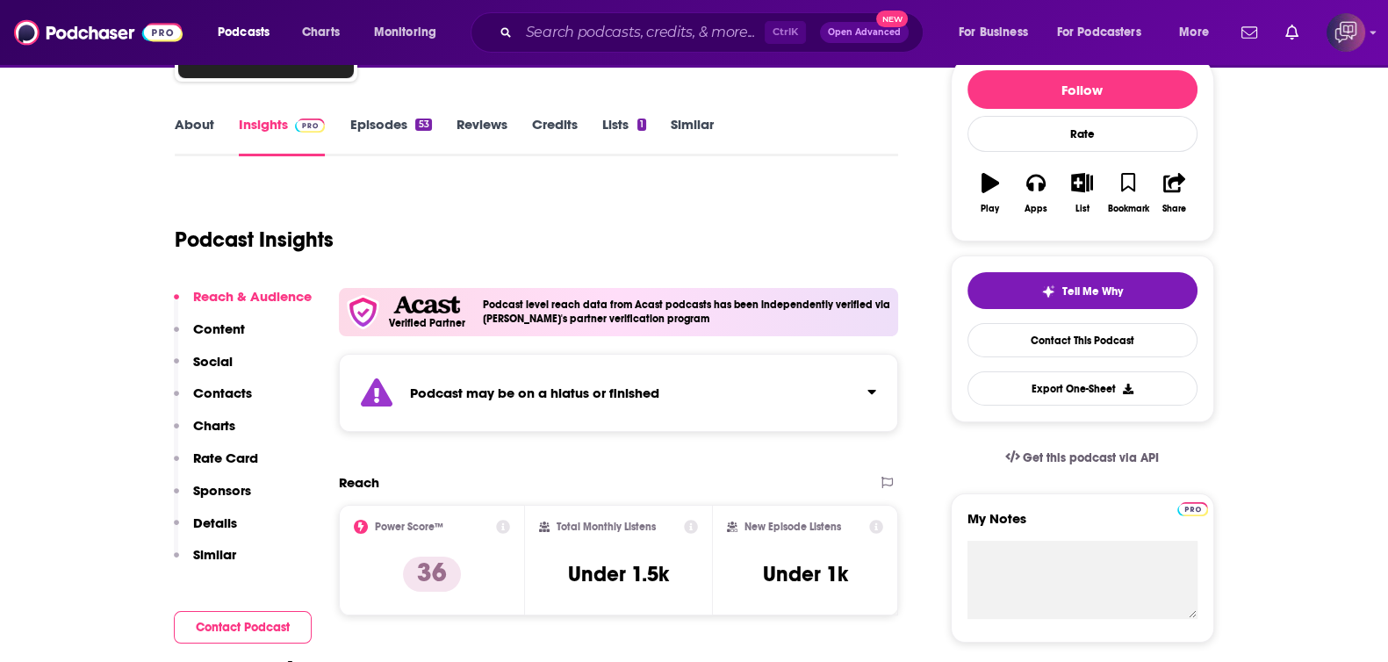
click at [668, 384] on div "Podcast may be on a hiatus or finished" at bounding box center [619, 393] width 560 height 78
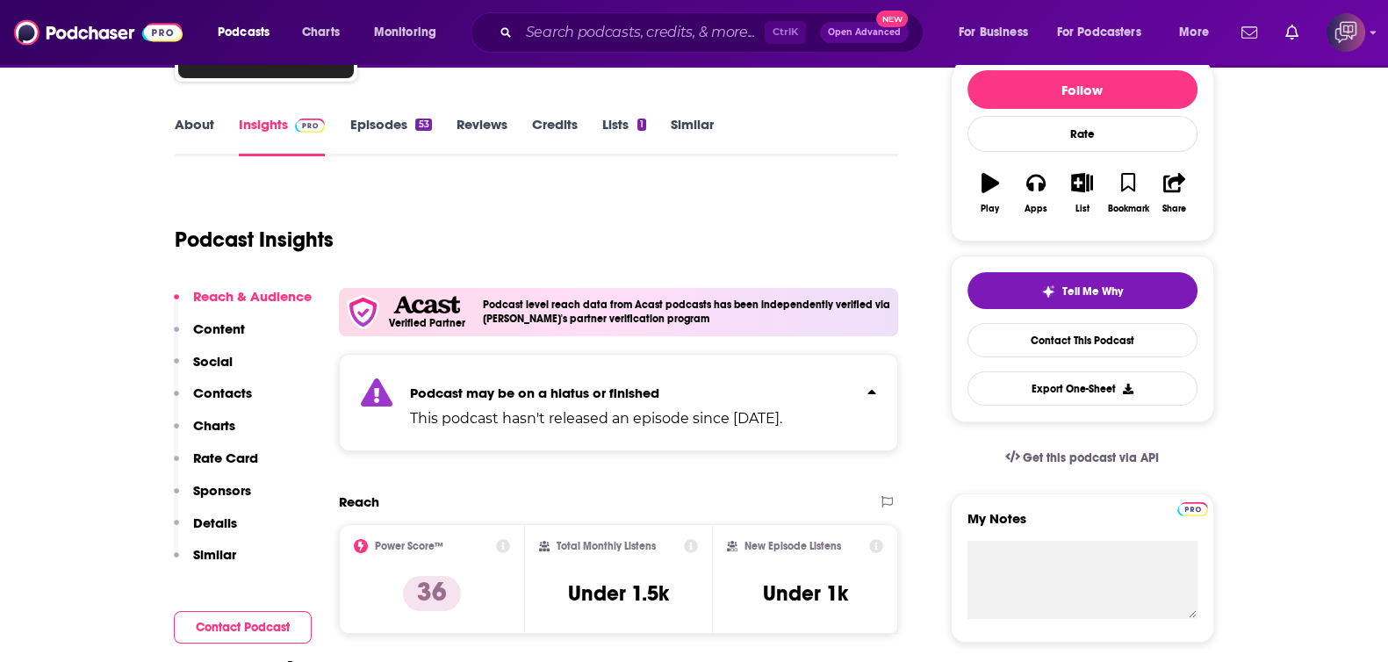
click at [668, 385] on p "Podcast may be on a hiatus or finished" at bounding box center [596, 393] width 372 height 17
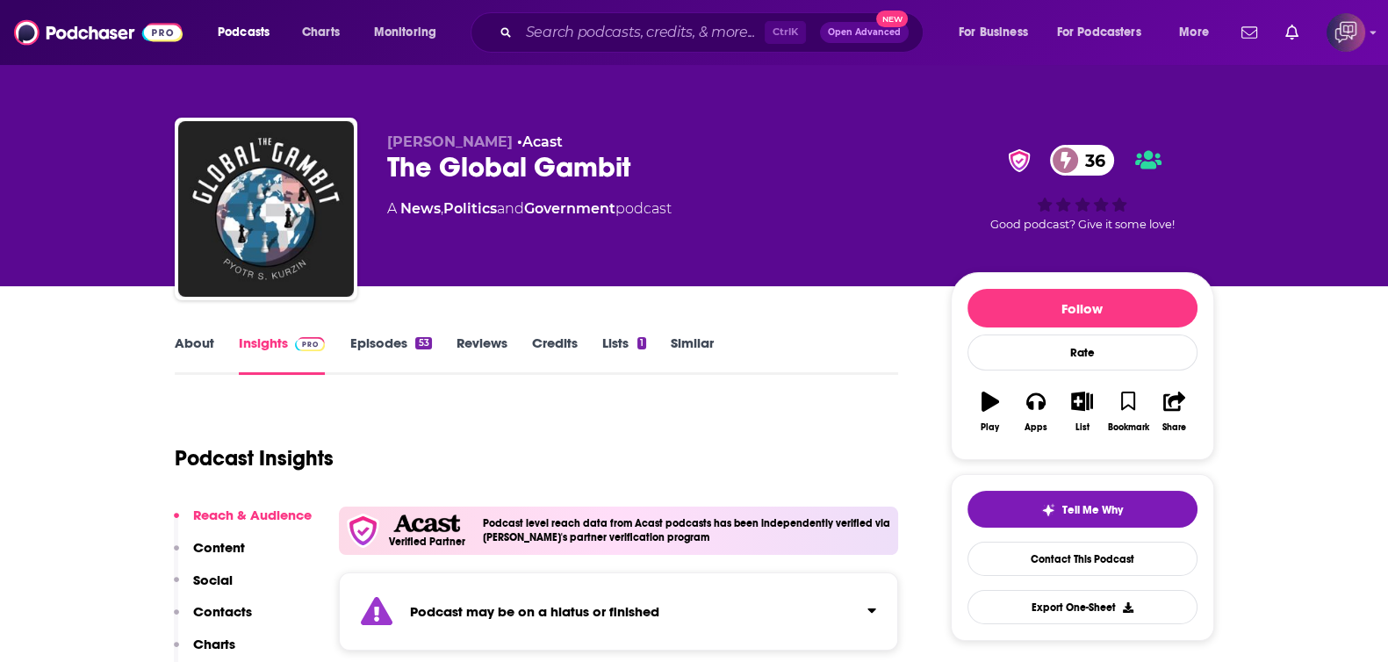
scroll to position [438, 0]
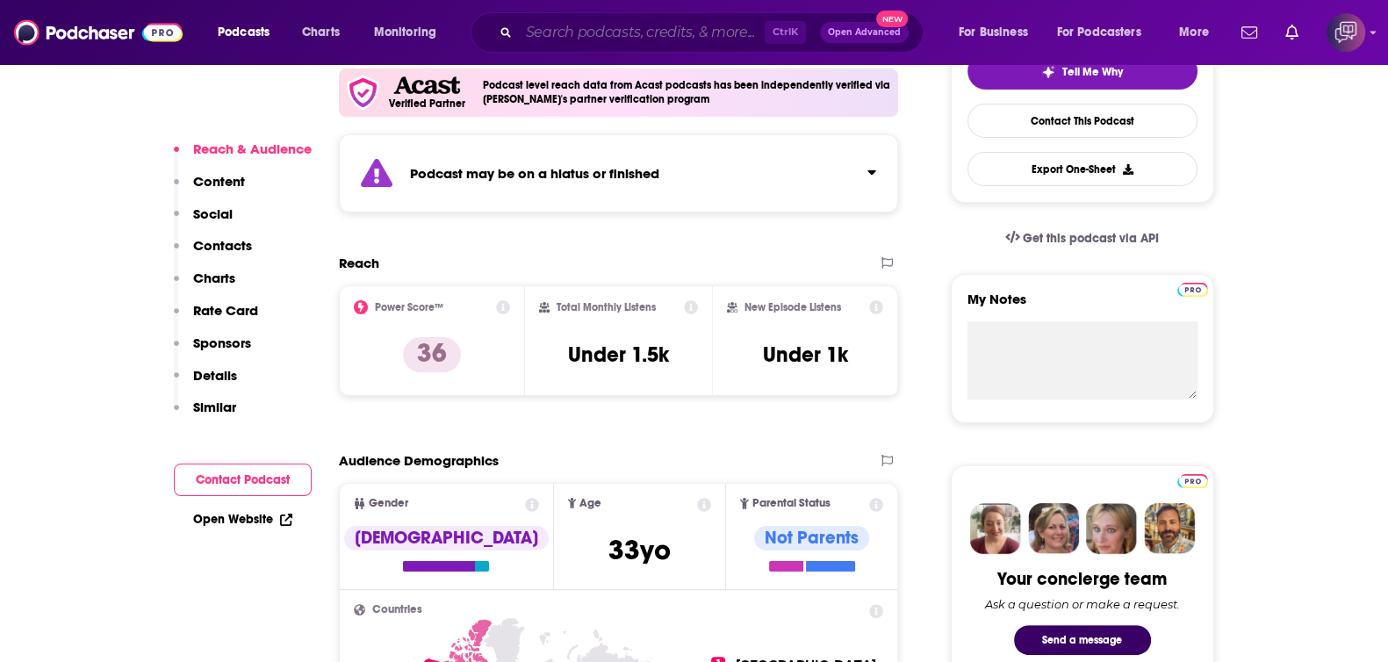
click at [696, 38] on input "Search podcasts, credits, & more..." at bounding box center [642, 32] width 246 height 28
paste input "mind love"
type input "mind love"
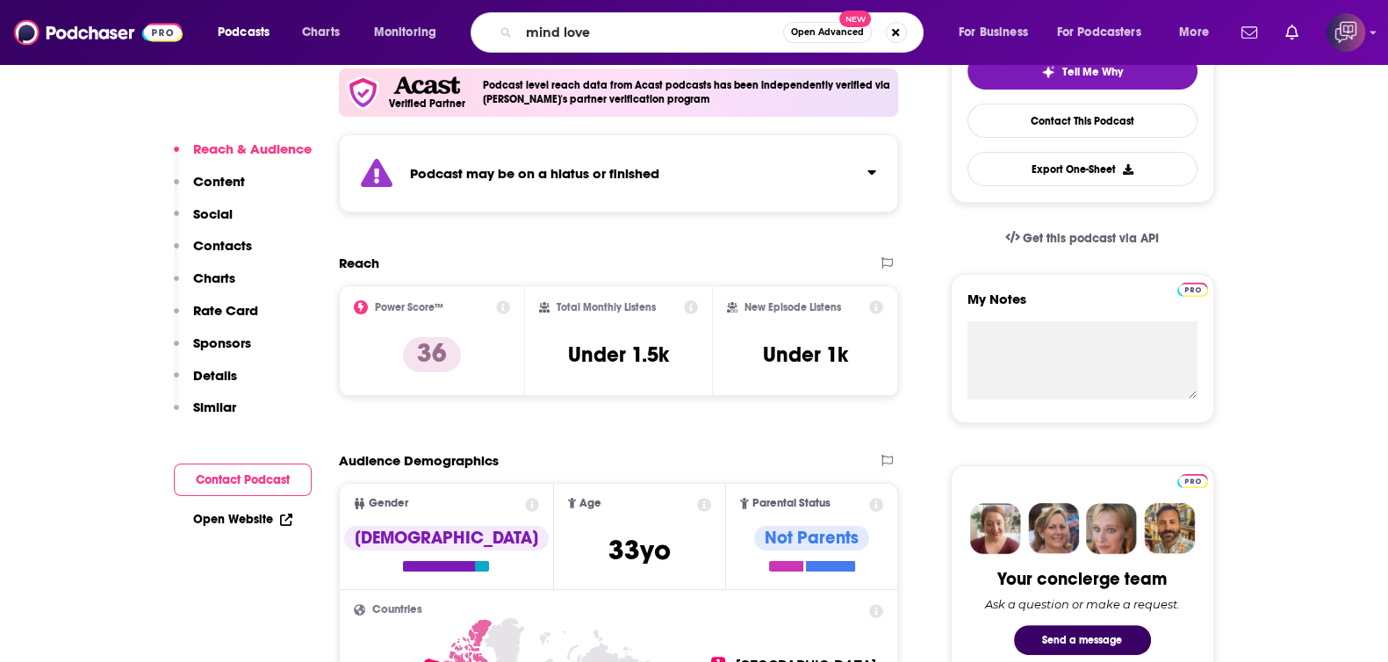
click at [846, 32] on span "Open Advanced" at bounding box center [827, 32] width 73 height 9
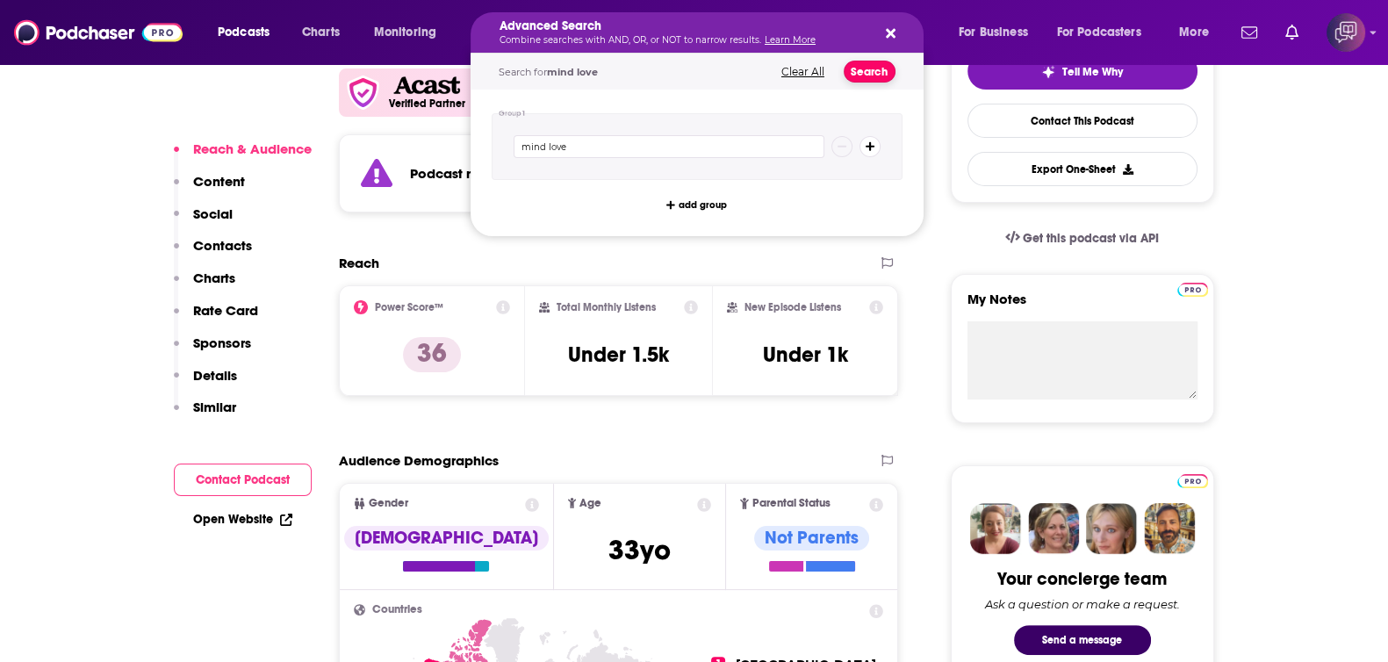
click at [865, 71] on button "Search" at bounding box center [870, 72] width 52 height 22
